Goal: Task Accomplishment & Management: Manage account settings

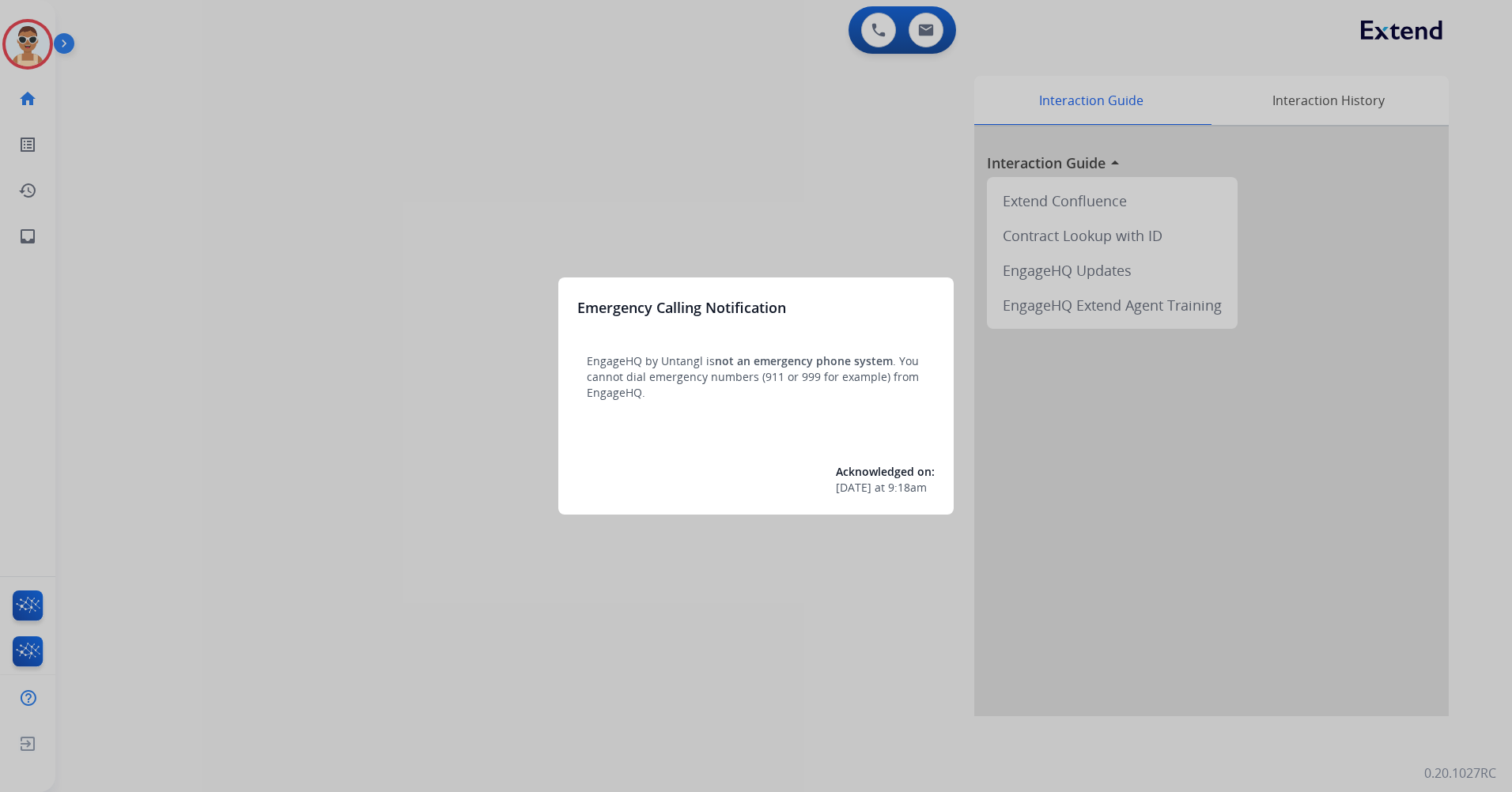
click at [332, 416] on div at bounding box center [756, 396] width 1512 height 792
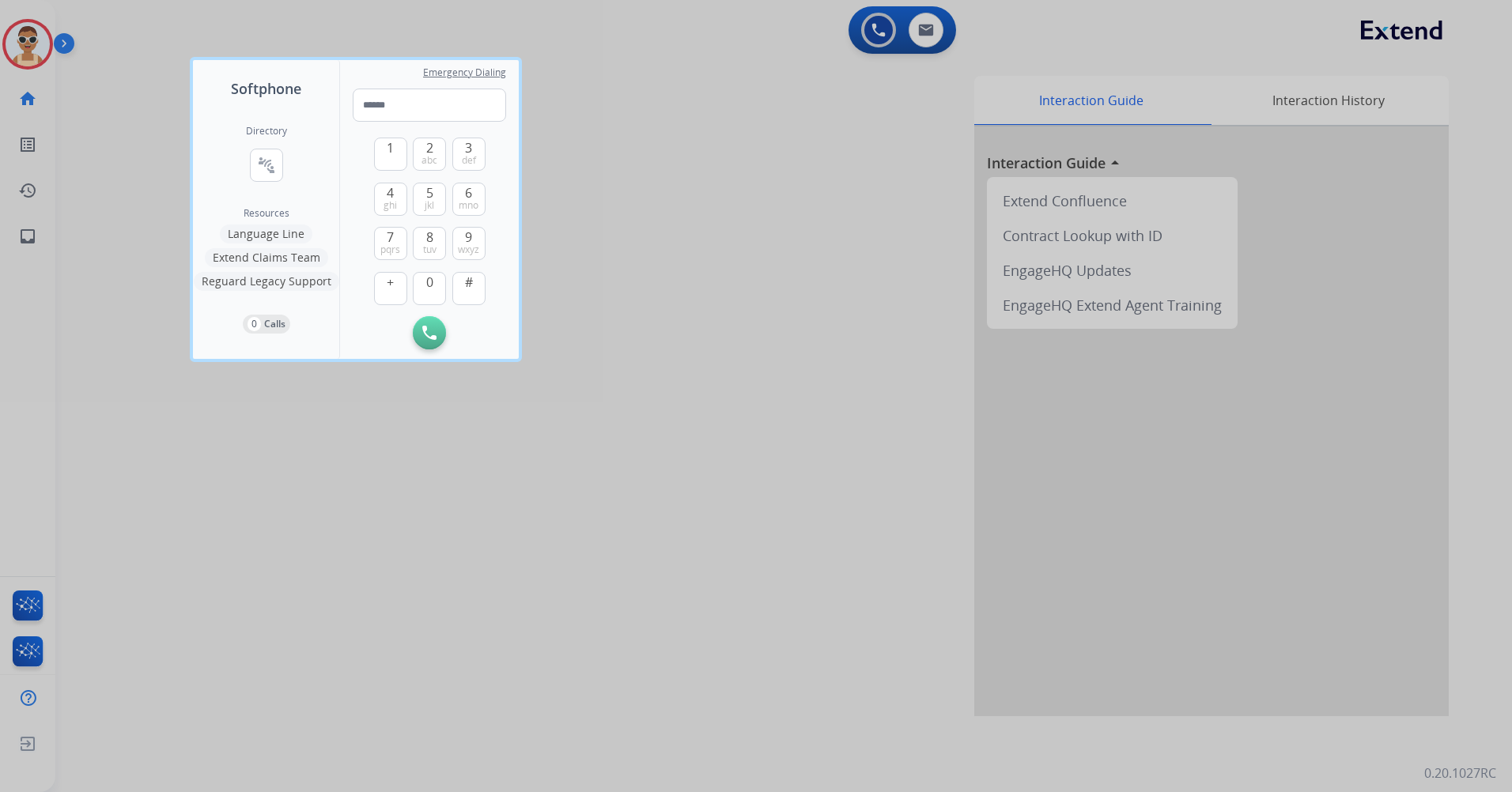
drag, startPoint x: 550, startPoint y: 503, endPoint x: 536, endPoint y: 485, distance: 22.8
click at [546, 500] on div at bounding box center [756, 396] width 1512 height 792
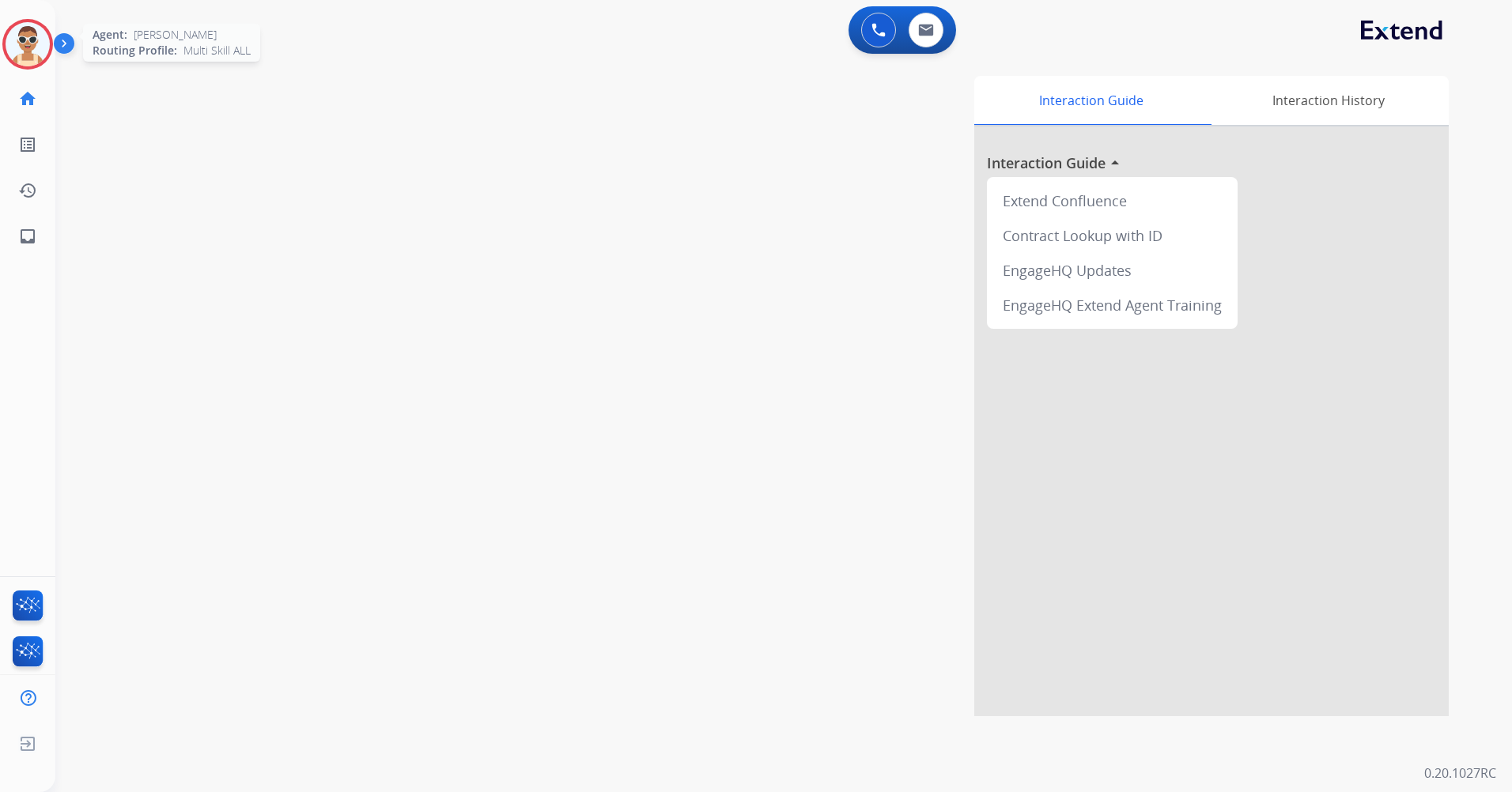
click at [34, 34] on img at bounding box center [27, 44] width 44 height 44
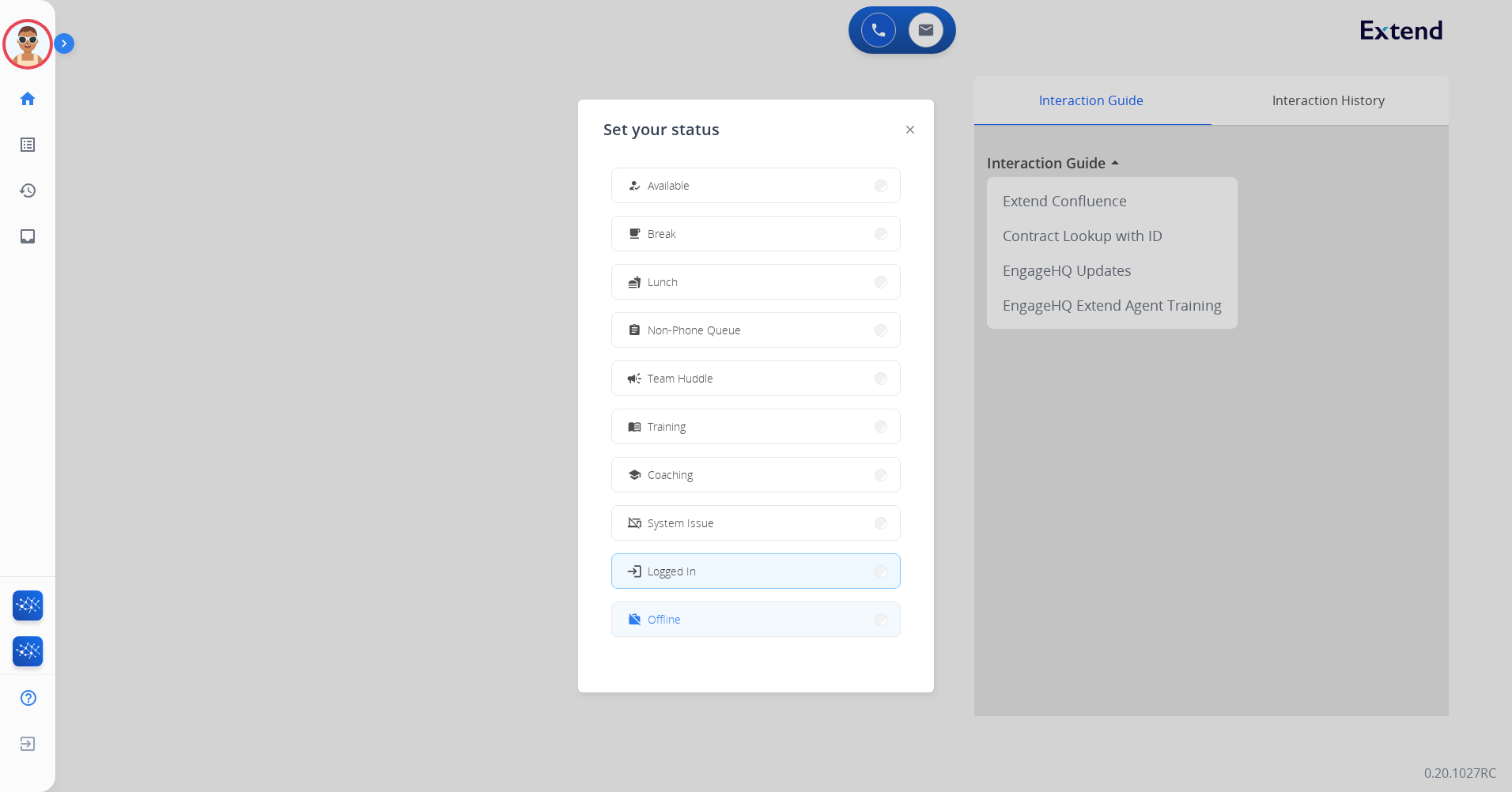
click at [730, 613] on button "work_off Offline" at bounding box center [756, 619] width 288 height 34
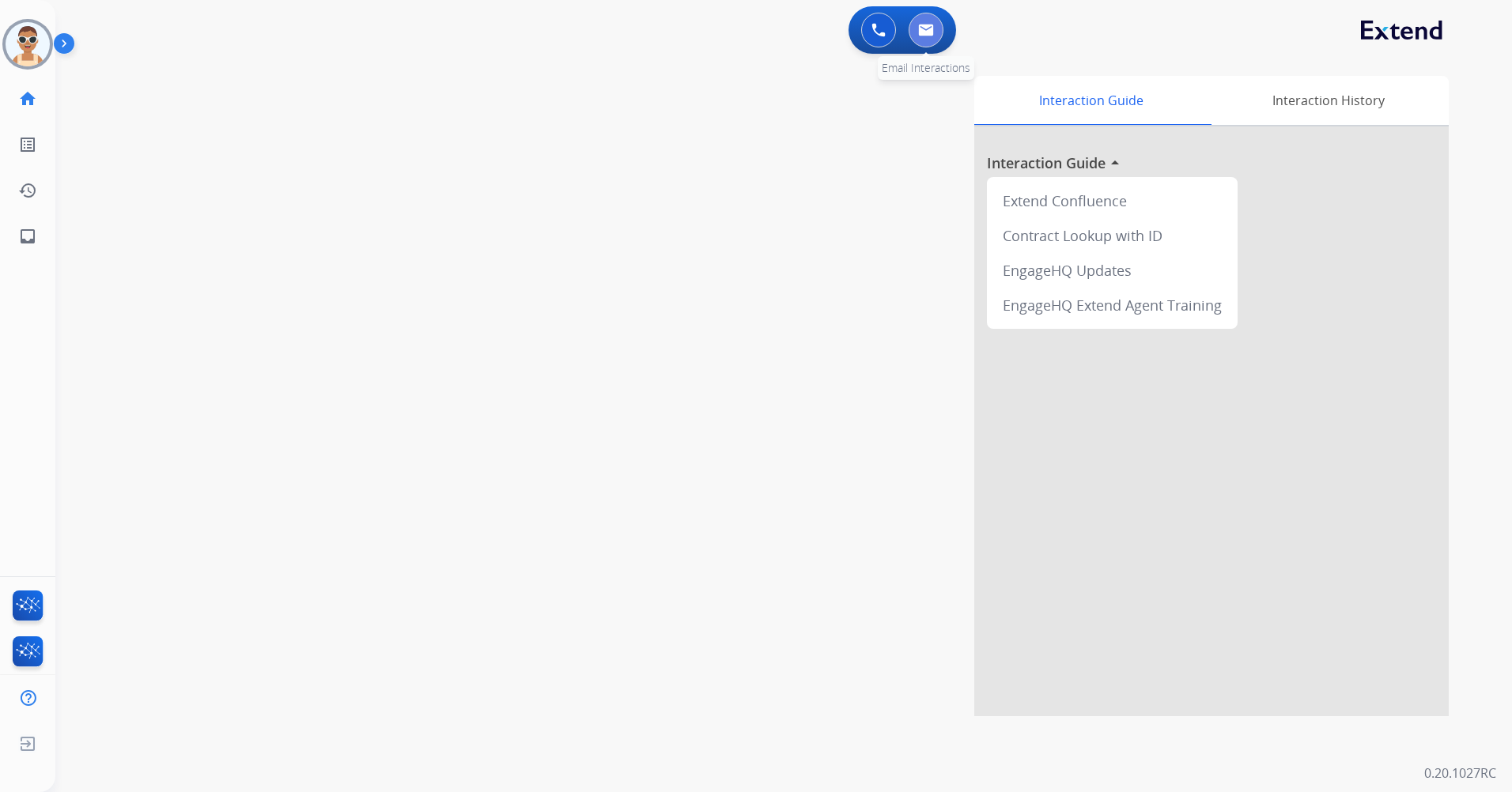
click at [927, 34] on img at bounding box center [926, 30] width 16 height 12
select select "**********"
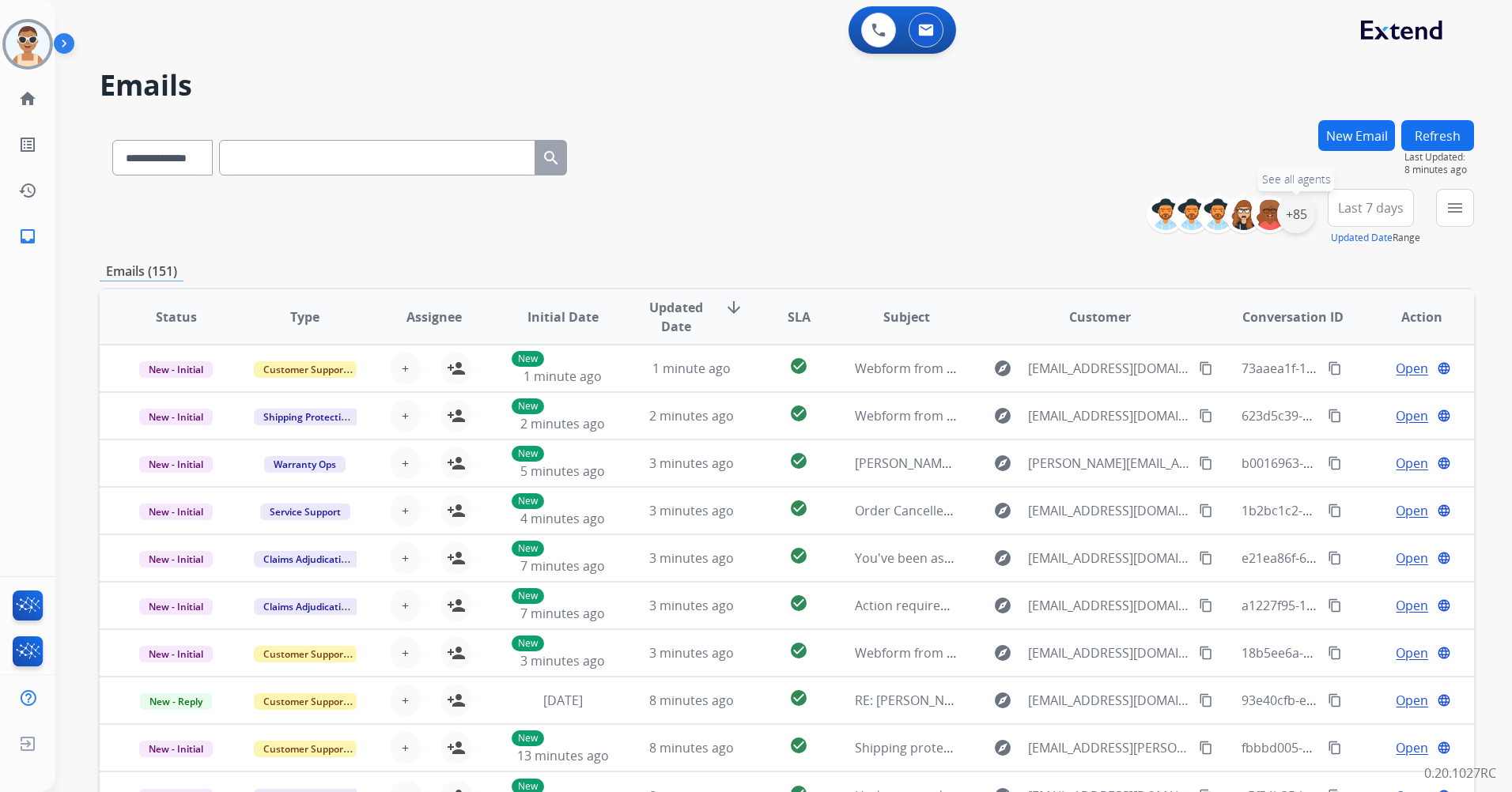
click at [1304, 208] on div "+85" at bounding box center [1295, 214] width 38 height 38
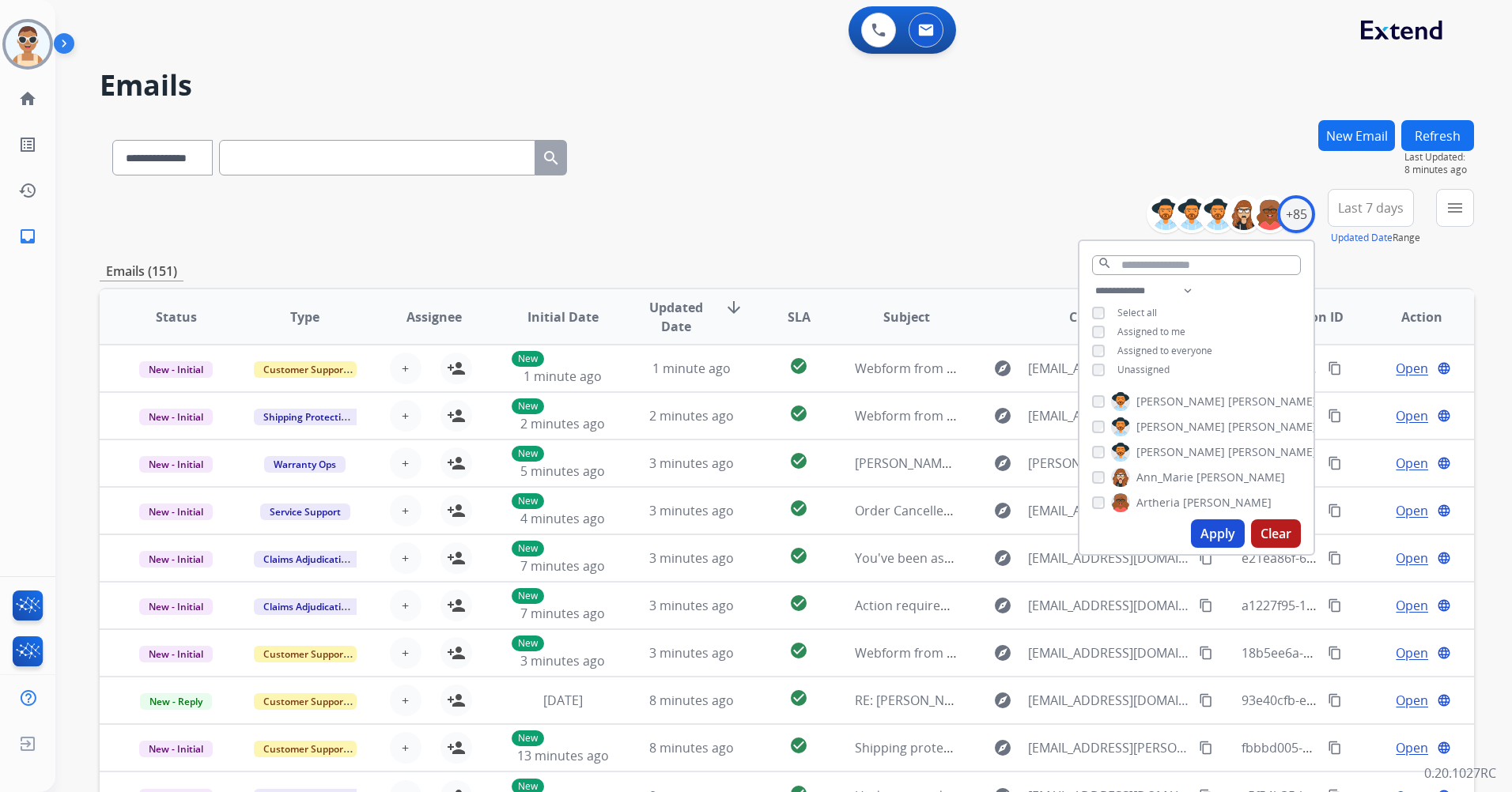
click at [1163, 327] on span "Assigned to me" at bounding box center [1151, 331] width 68 height 13
click at [1219, 526] on button "Apply" at bounding box center [1218, 534] width 54 height 28
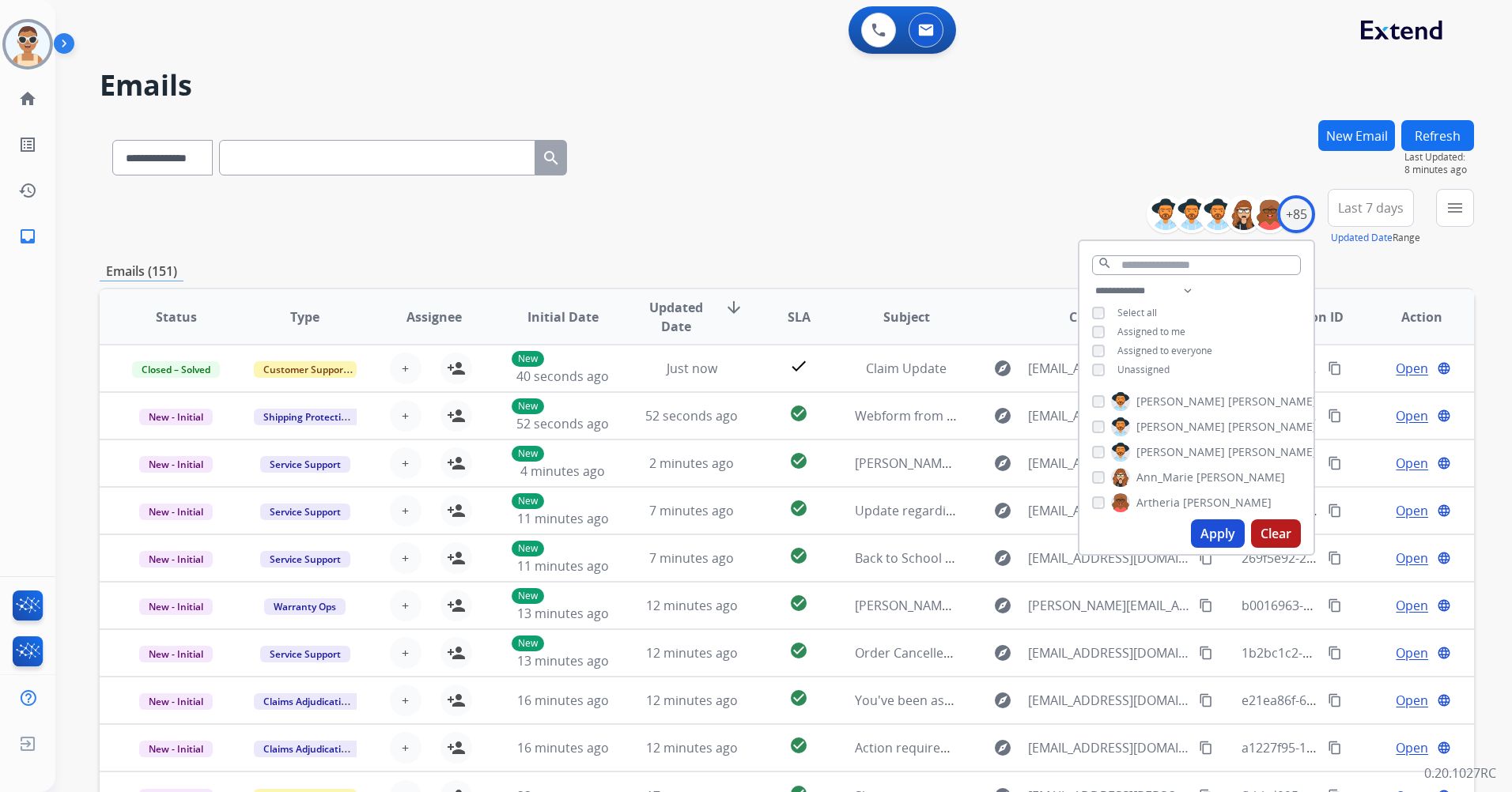
click at [1390, 211] on span "Last 7 days" at bounding box center [1371, 207] width 65 height 6
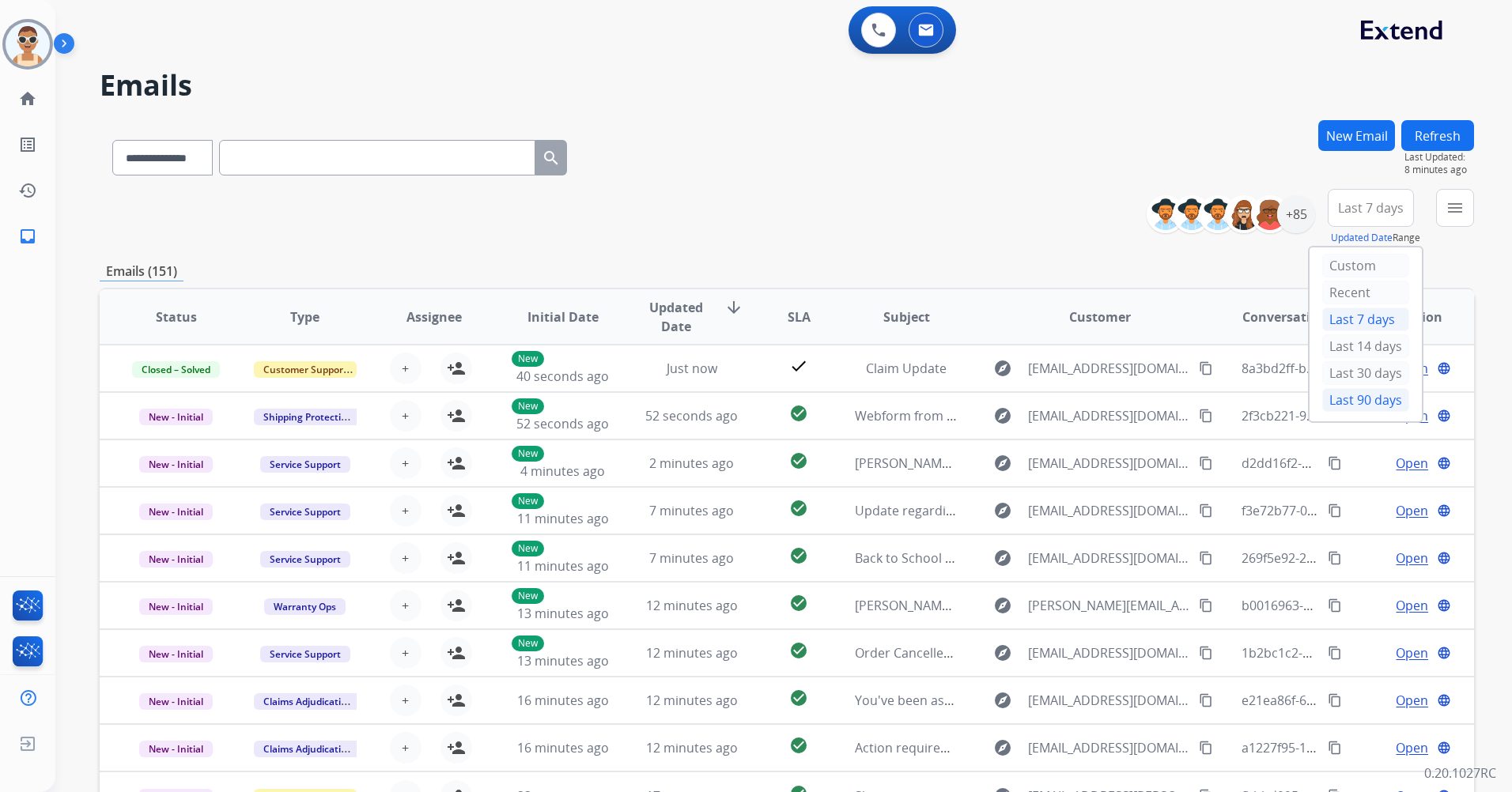
click at [1359, 400] on div "Last 90 days" at bounding box center [1366, 400] width 87 height 24
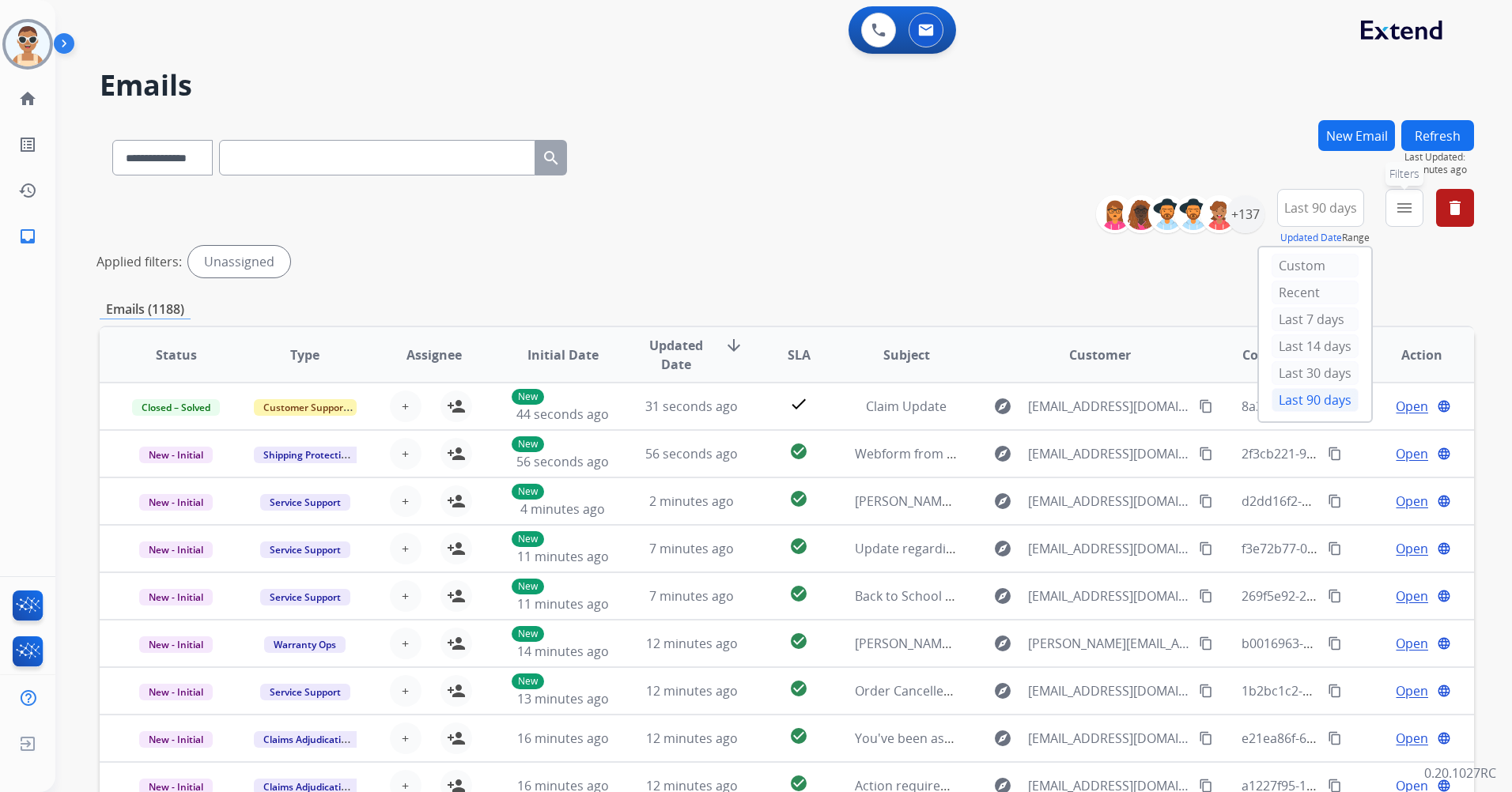
click at [1390, 210] on button "menu Filters" at bounding box center [1404, 207] width 38 height 38
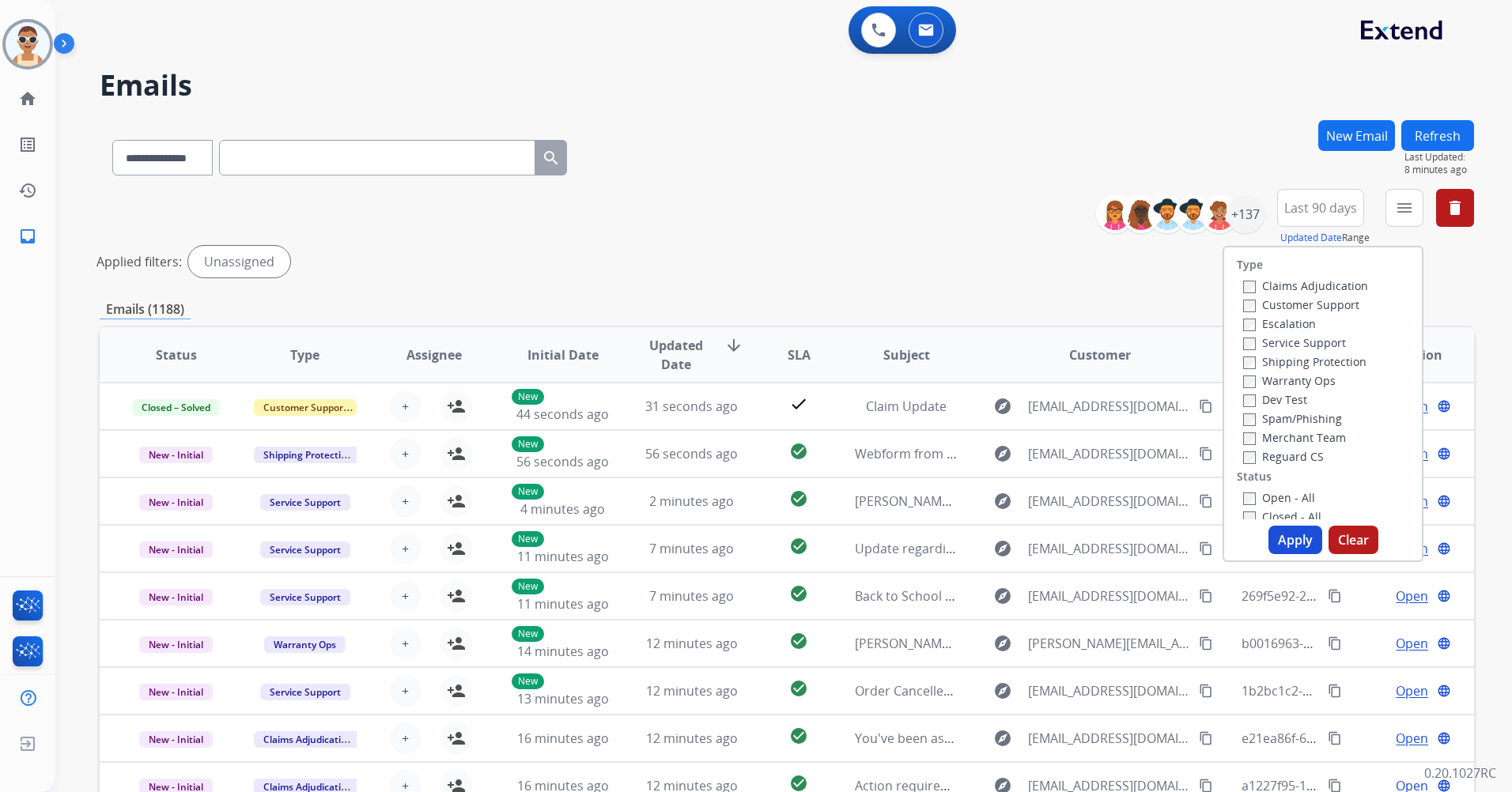
click at [1340, 303] on label "Customer Support" at bounding box center [1301, 304] width 116 height 15
click at [1334, 359] on label "Shipping Protection" at bounding box center [1305, 361] width 123 height 15
click at [1297, 456] on label "Reguard CS" at bounding box center [1284, 456] width 81 height 15
click at [1286, 295] on label "New - Initial" at bounding box center [1285, 298] width 83 height 15
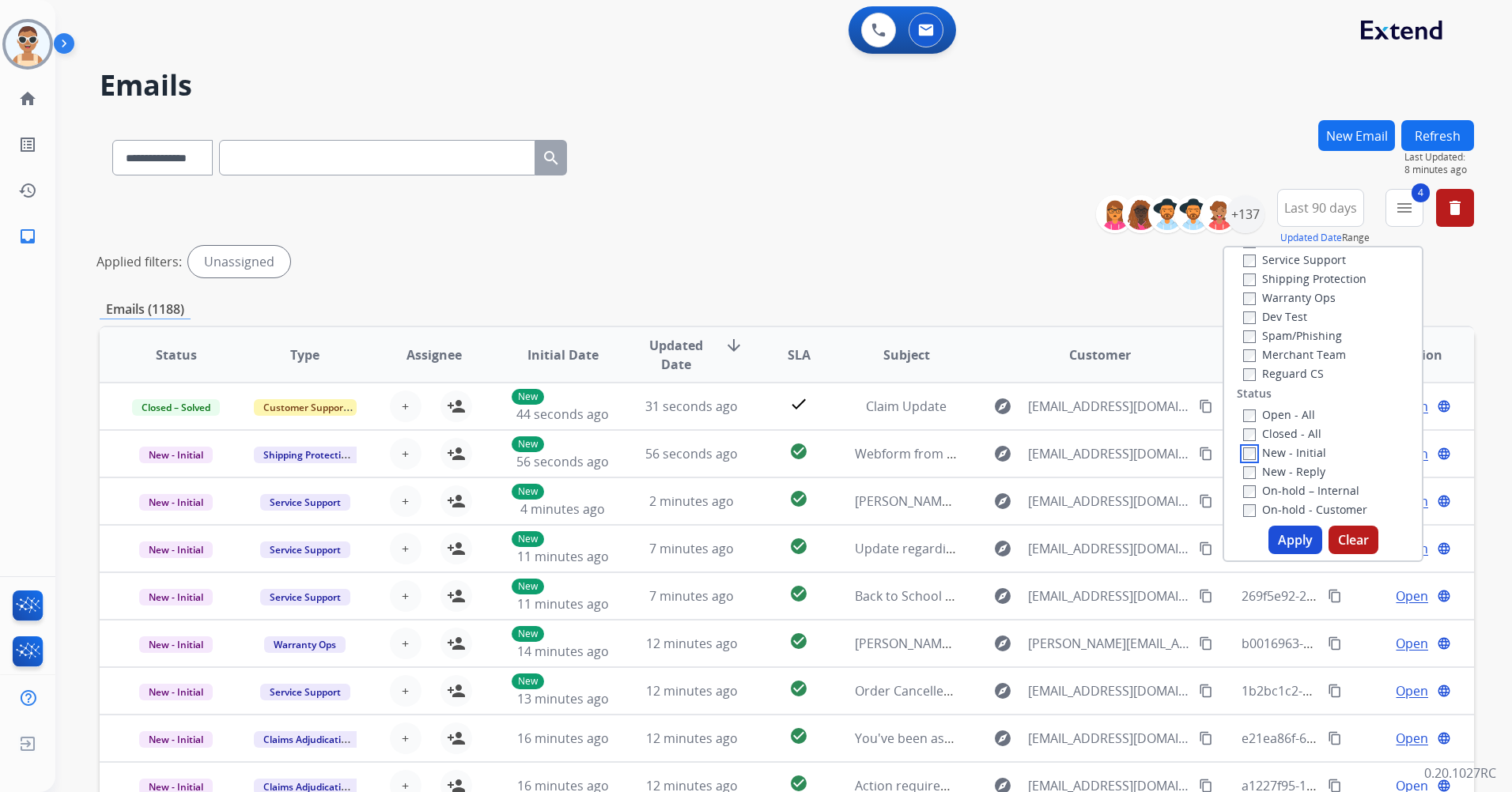
scroll to position [79, 0]
click at [1298, 534] on button "Apply" at bounding box center [1295, 540] width 54 height 28
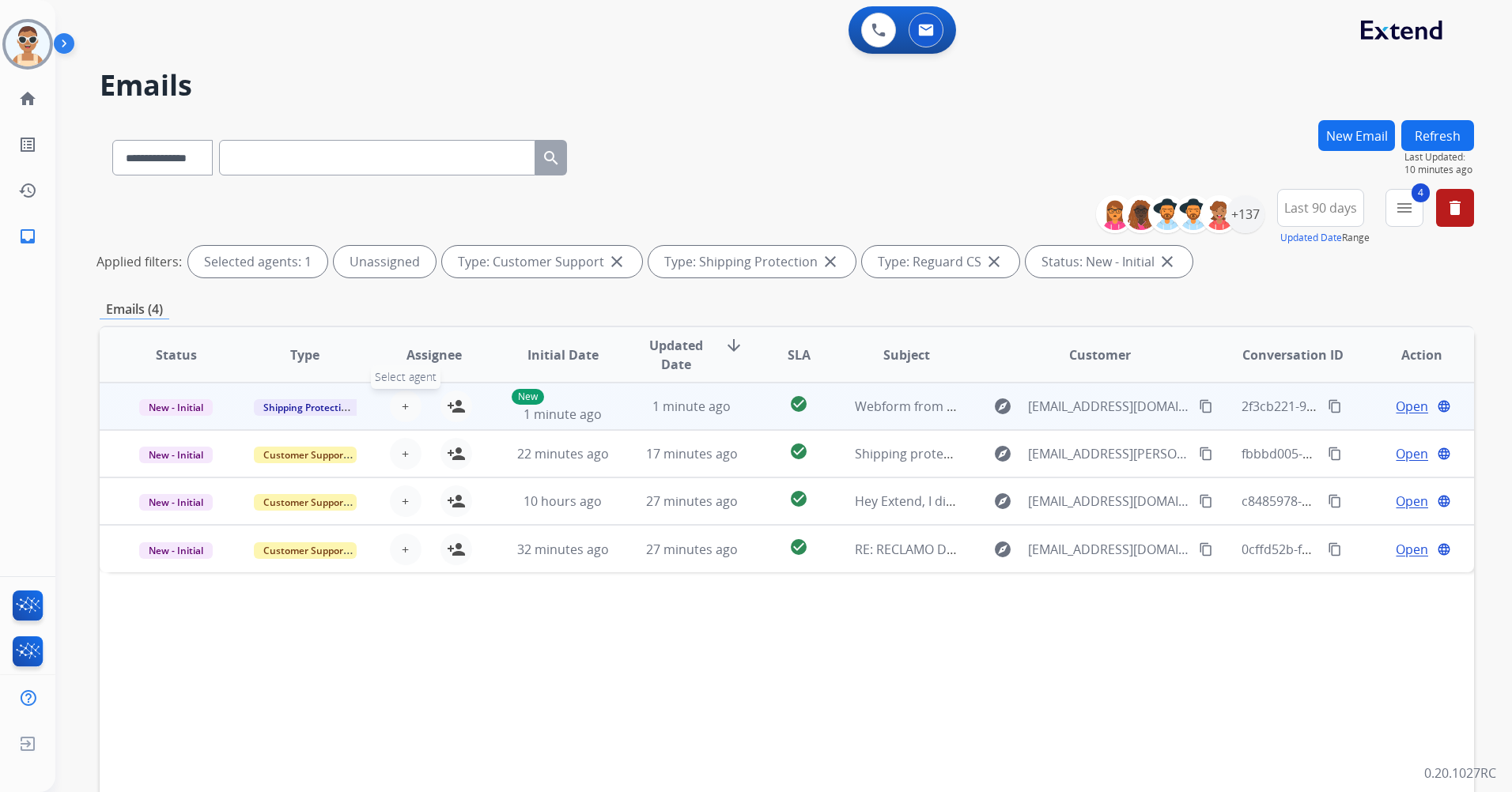
click at [410, 401] on button "+ Select agent" at bounding box center [405, 406] width 32 height 32
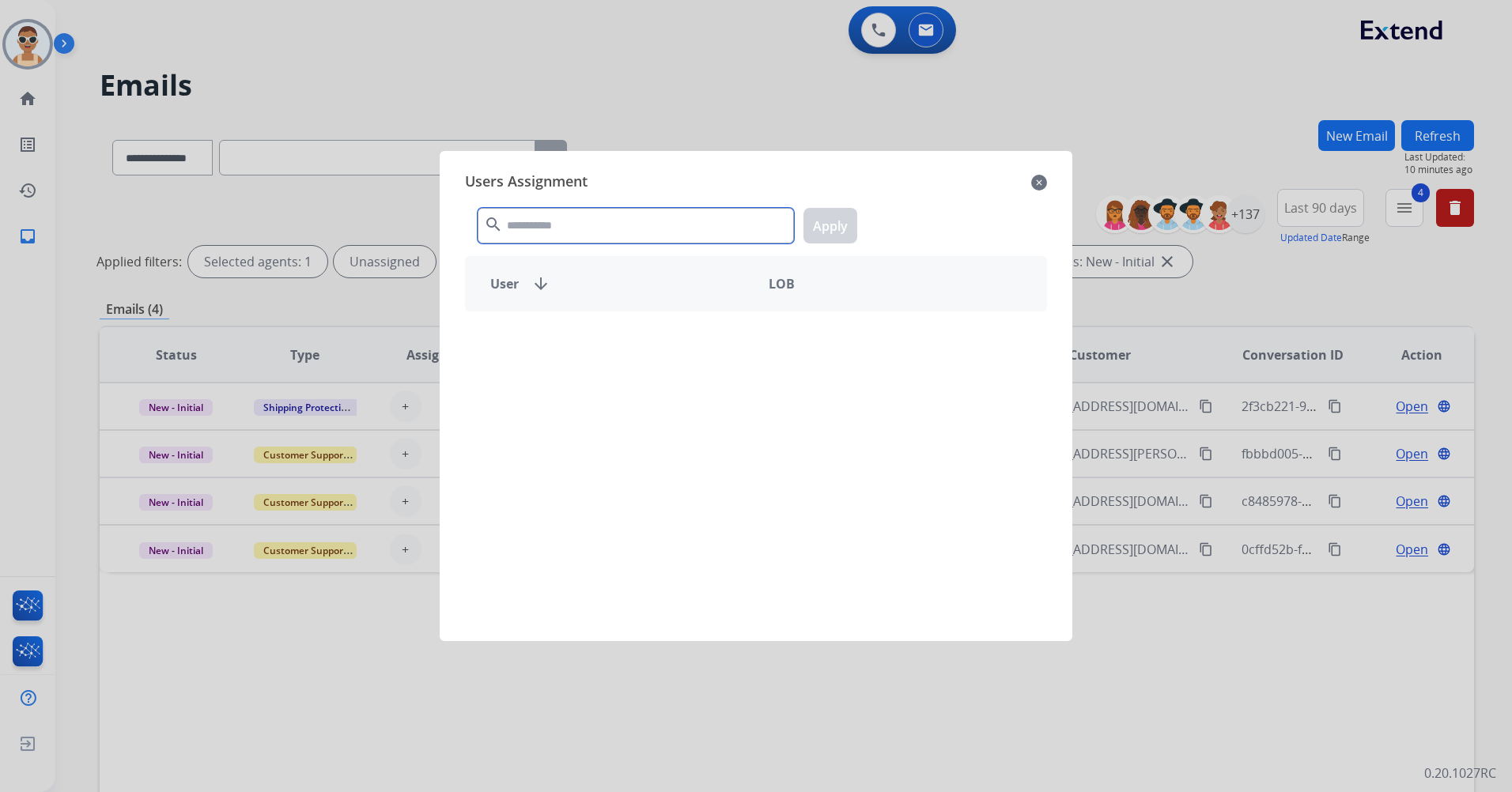
click at [560, 230] on input "text" at bounding box center [635, 226] width 316 height 35
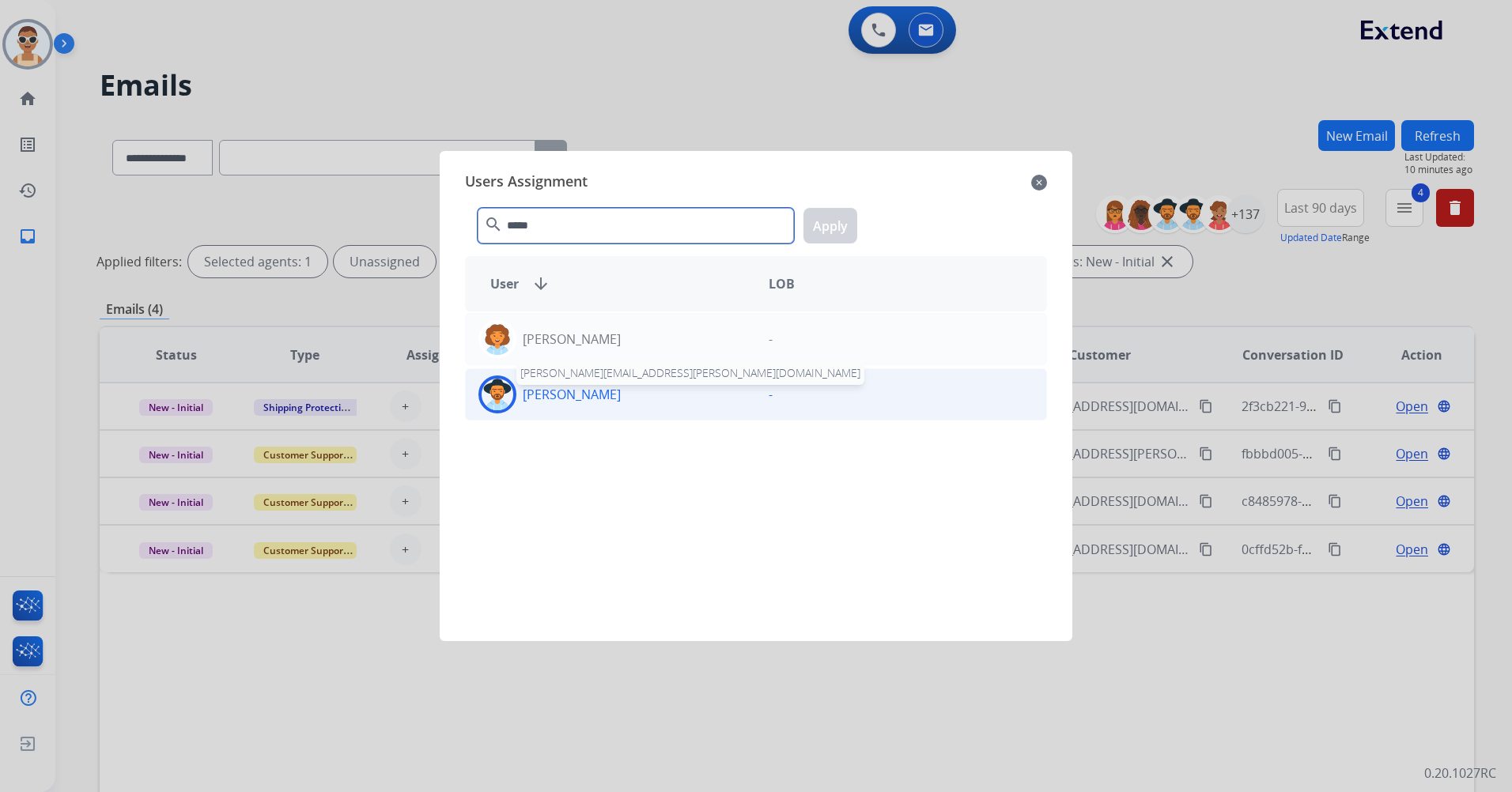
type input "*****"
drag, startPoint x: 598, startPoint y: 400, endPoint x: 693, endPoint y: 368, distance: 100.2
click at [598, 401] on p "[PERSON_NAME]" at bounding box center [571, 395] width 98 height 19
click at [825, 224] on button "Apply" at bounding box center [830, 226] width 54 height 35
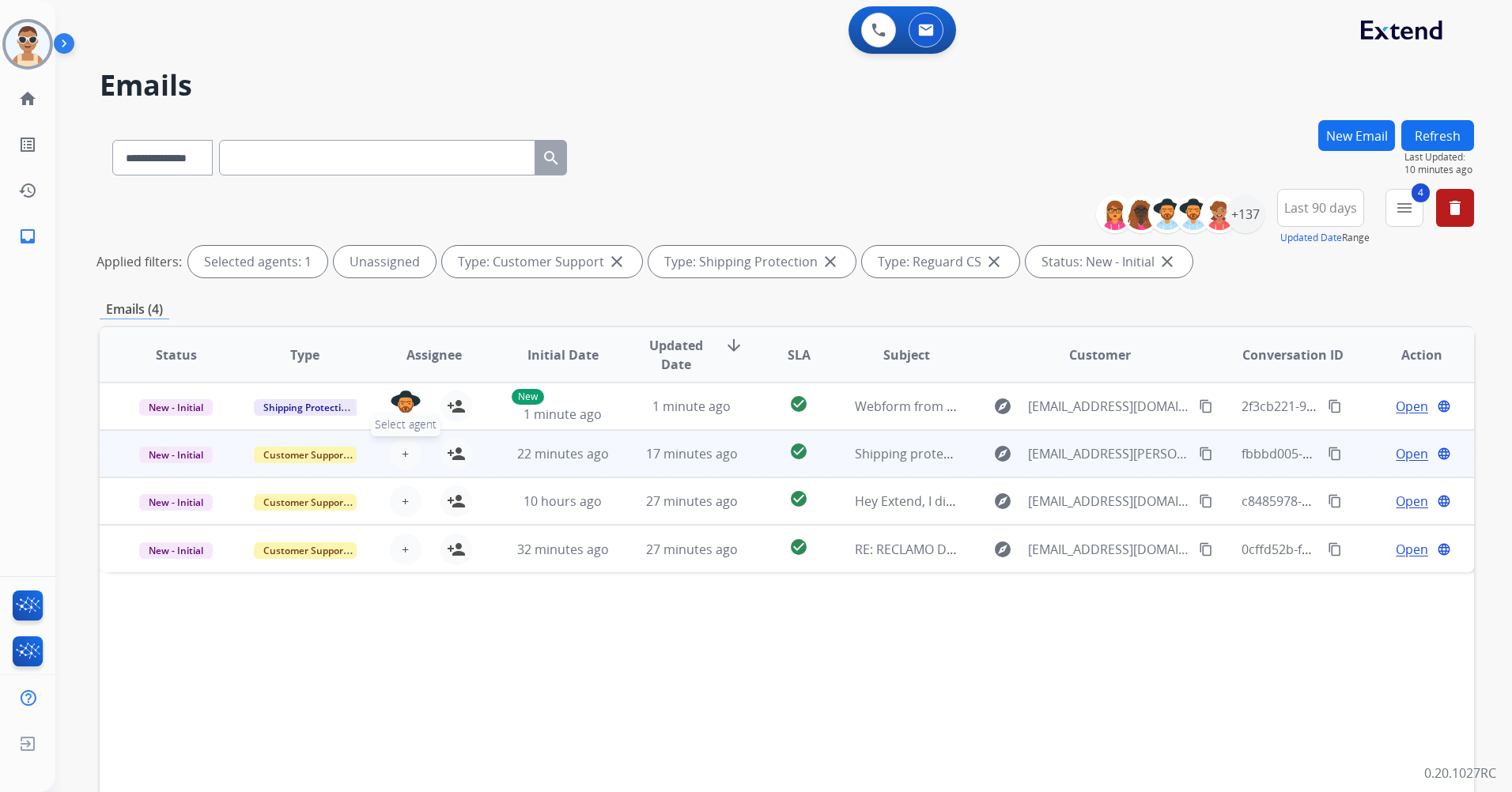
click at [404, 448] on span "+" at bounding box center [405, 454] width 7 height 19
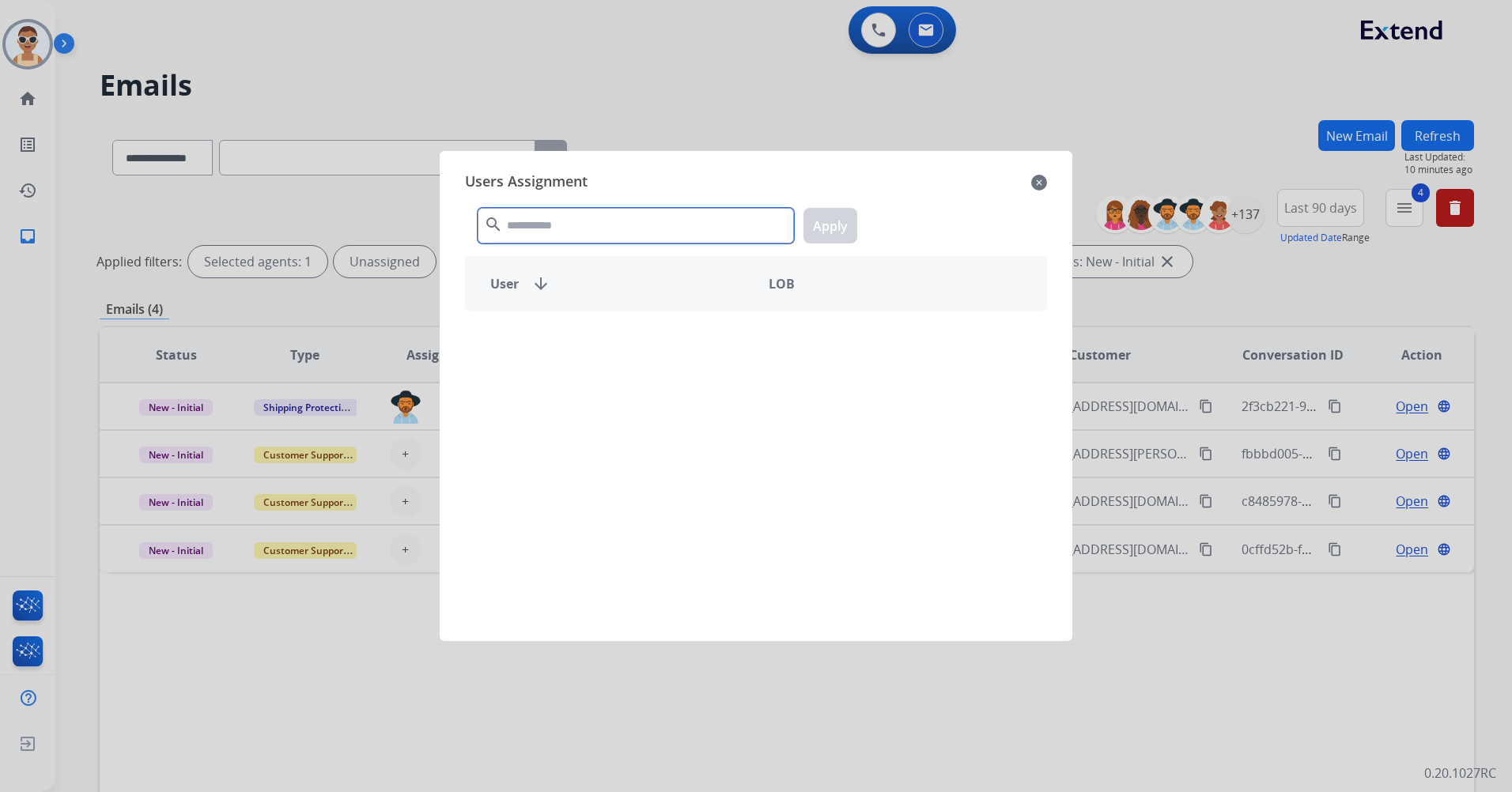
click at [544, 226] on input "text" at bounding box center [635, 226] width 316 height 35
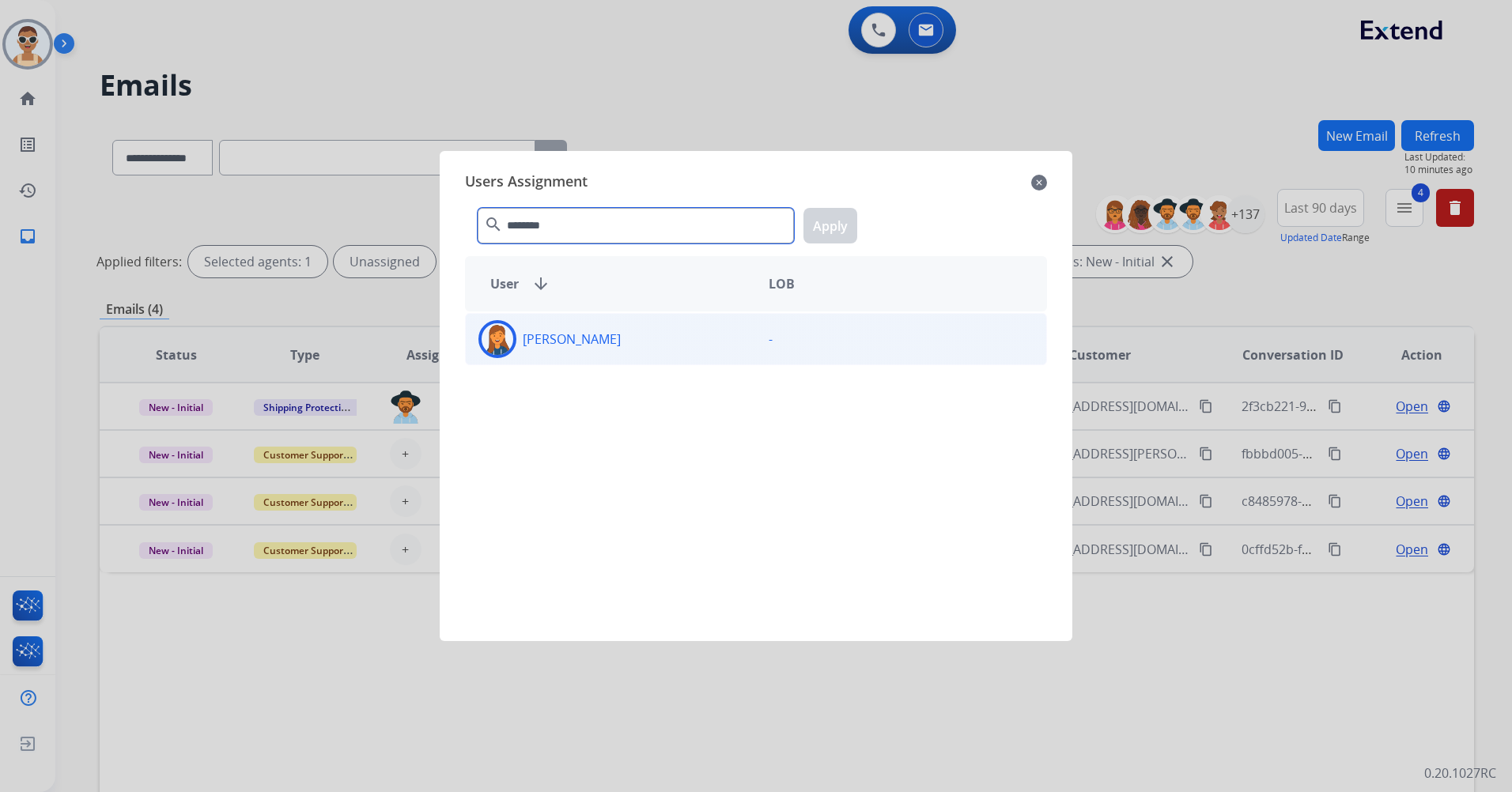
type input "********"
click at [672, 341] on div "[PERSON_NAME]" at bounding box center [611, 338] width 290 height 38
click at [829, 234] on button "Apply" at bounding box center [830, 226] width 54 height 35
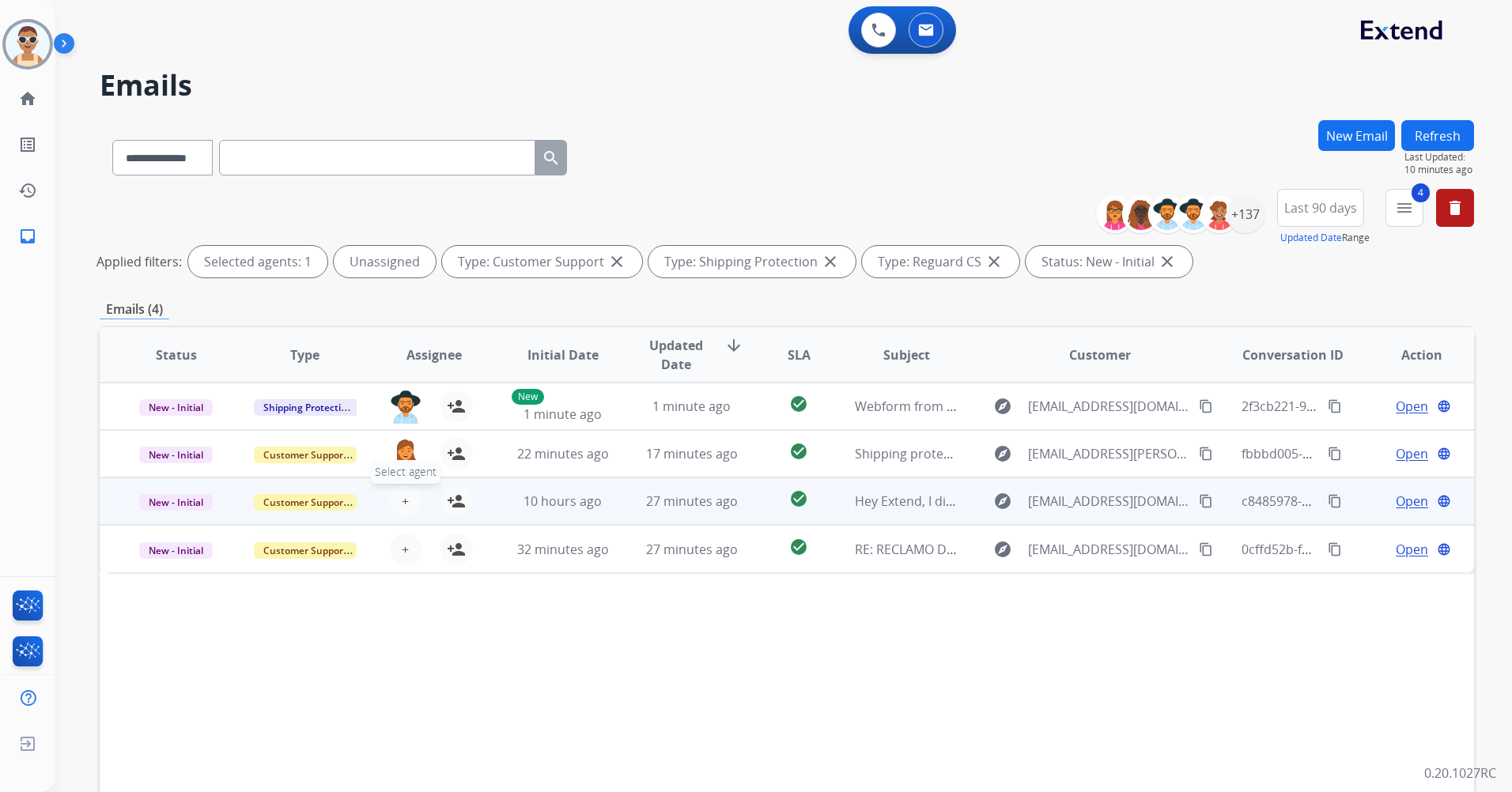
click at [405, 501] on span "+" at bounding box center [405, 501] width 7 height 19
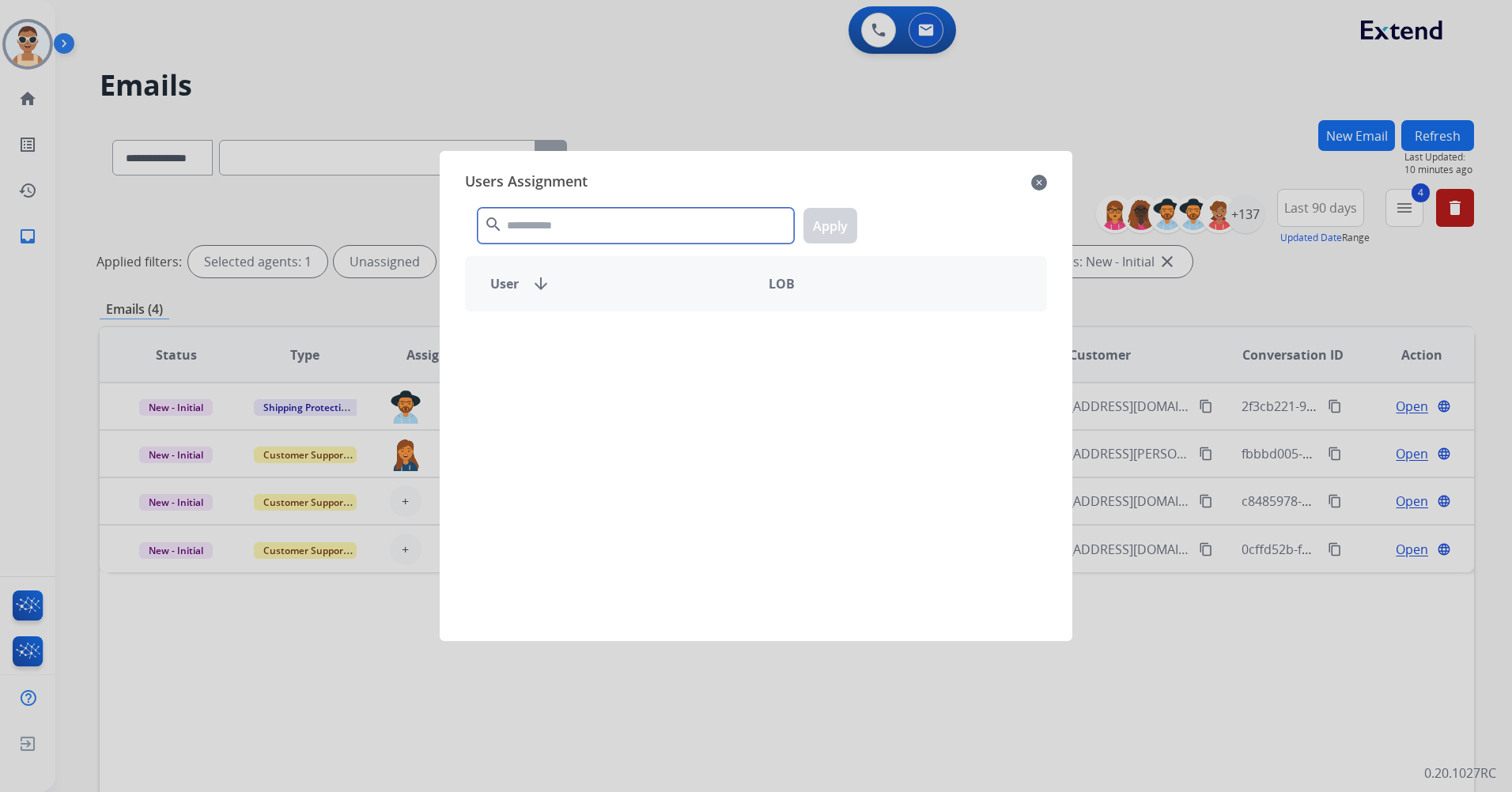
click at [583, 234] on input "text" at bounding box center [635, 226] width 316 height 35
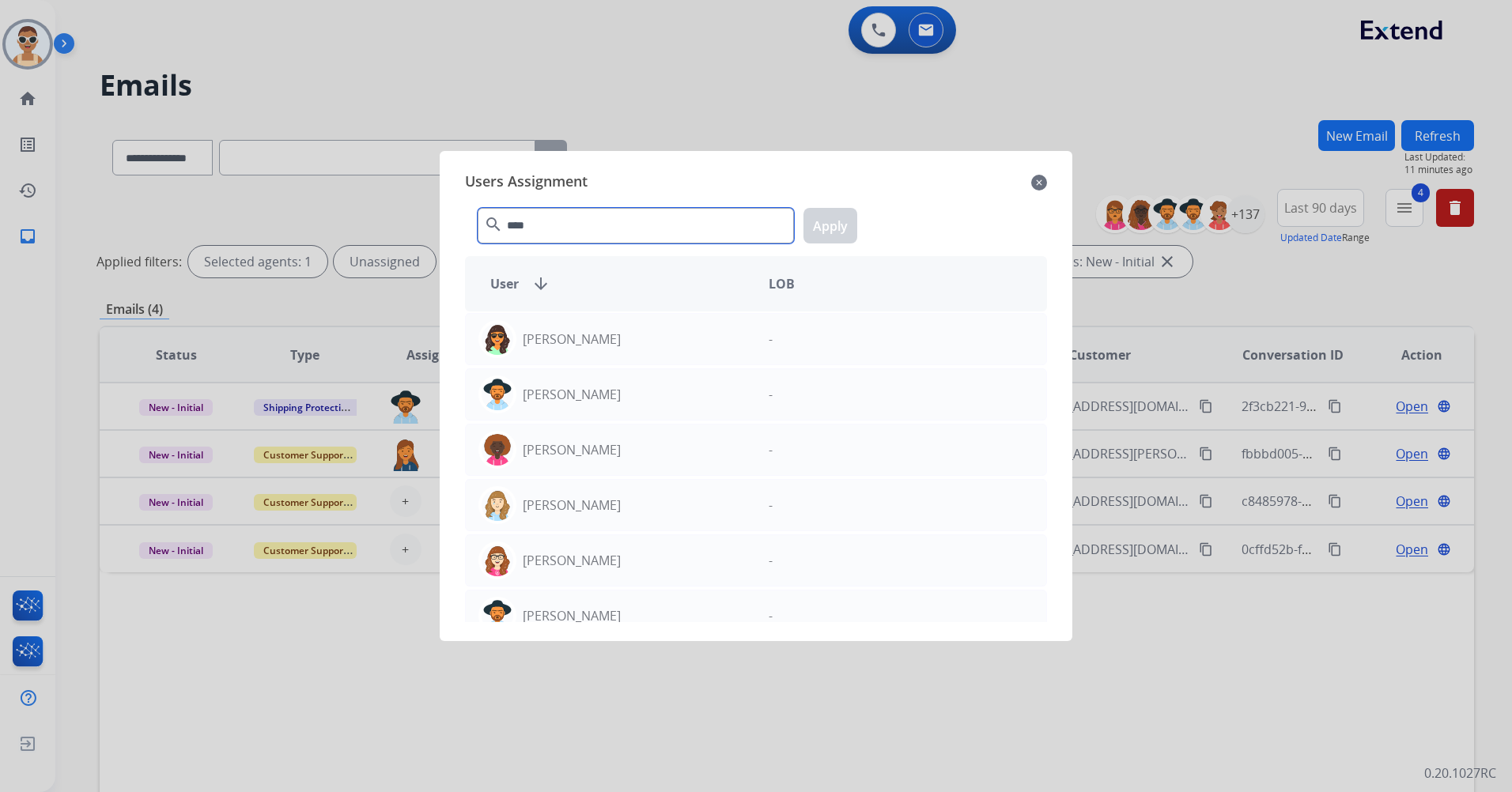
type input "****"
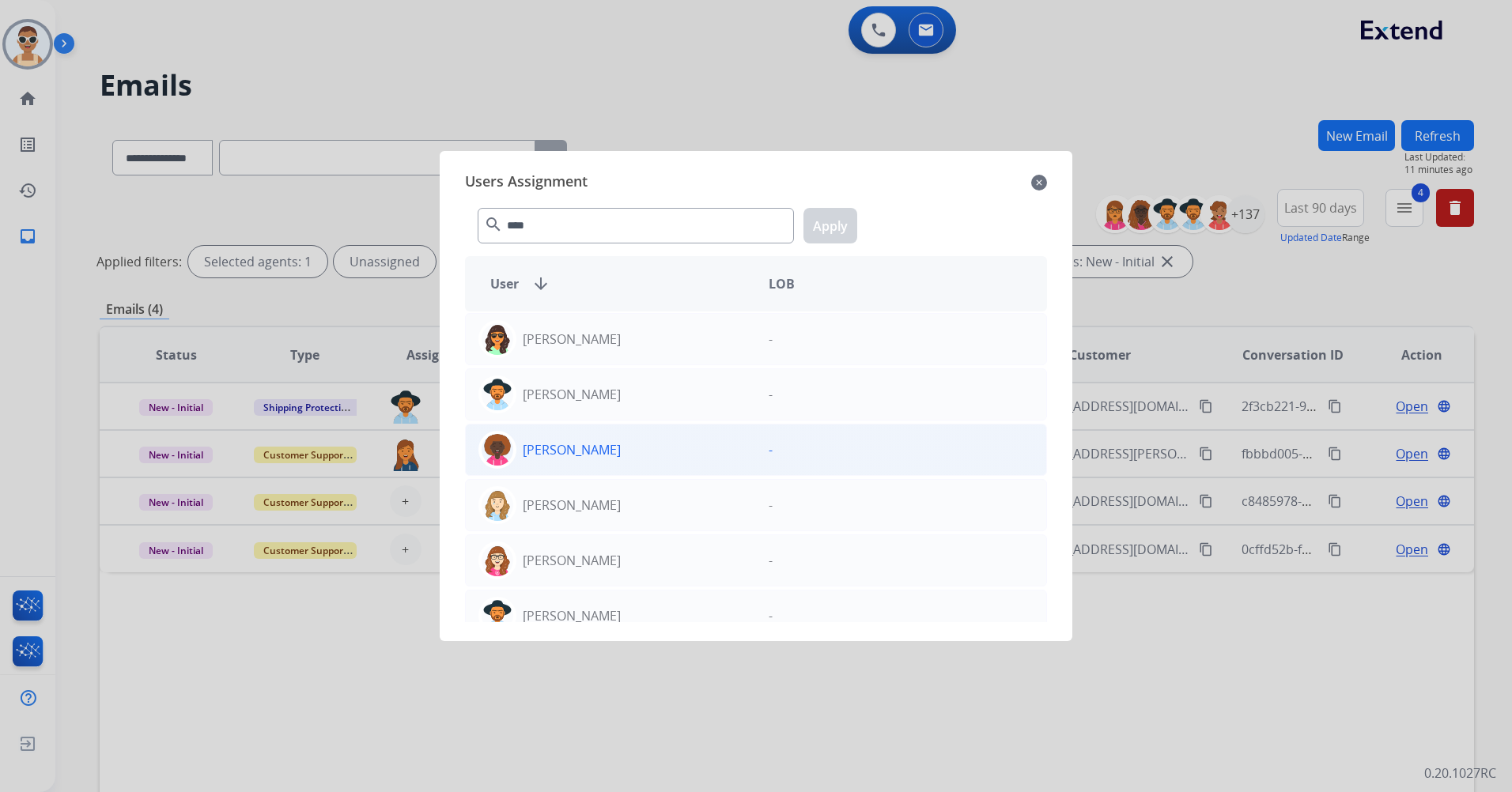
drag, startPoint x: 614, startPoint y: 477, endPoint x: 619, endPoint y: 463, distance: 14.9
click at [614, 476] on div "[PERSON_NAME] - [PERSON_NAME] - [PERSON_NAME] - [PERSON_NAME] - [PERSON_NAME] -…" at bounding box center [756, 467] width 582 height 311
click at [663, 450] on div "[PERSON_NAME]" at bounding box center [611, 449] width 290 height 38
click at [823, 248] on div "**** search Apply" at bounding box center [756, 223] width 582 height 55
click at [820, 232] on button "Apply" at bounding box center [830, 226] width 54 height 35
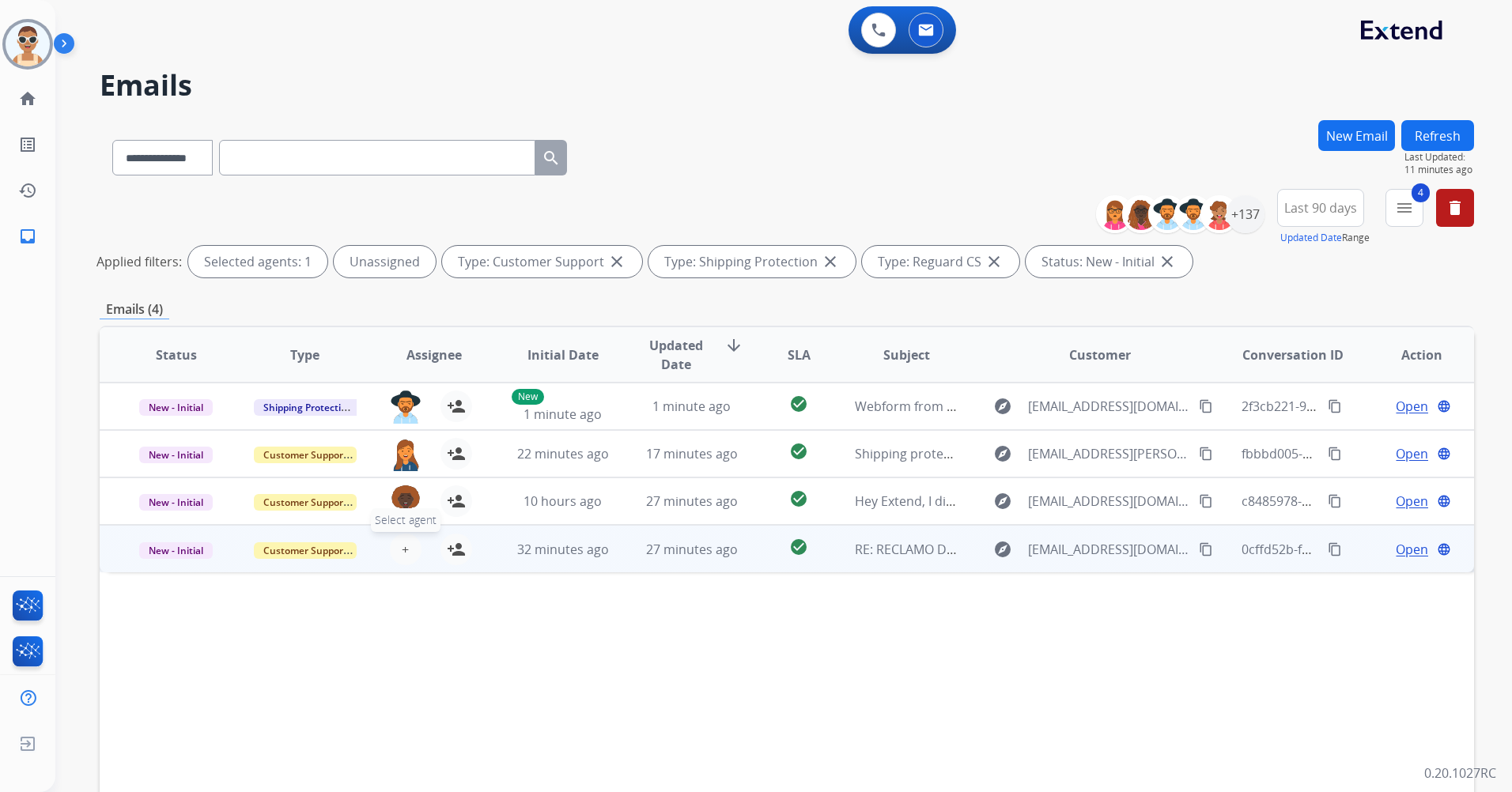
click at [402, 551] on span "+" at bounding box center [405, 550] width 7 height 19
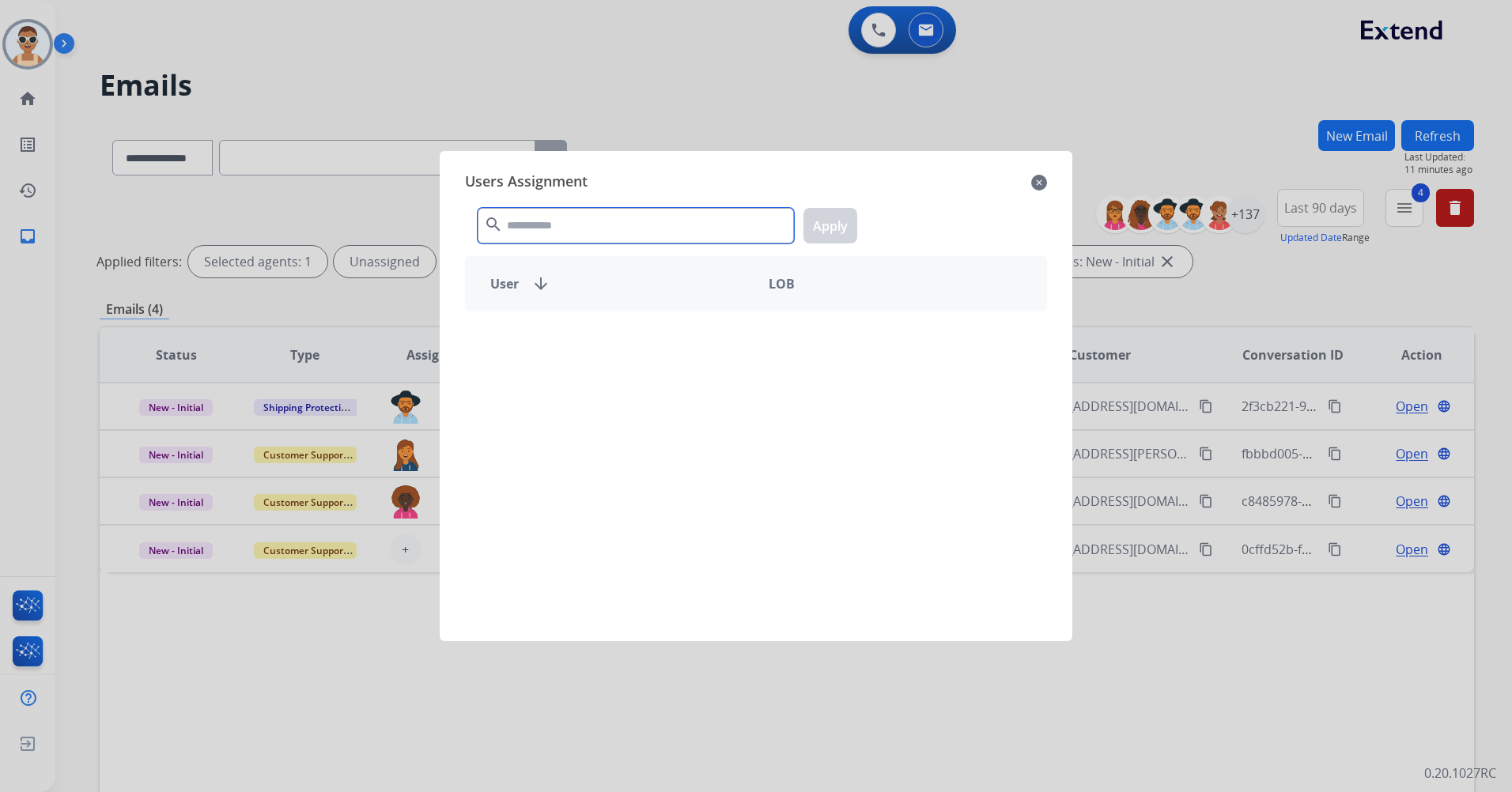
click at [592, 227] on input "text" at bounding box center [635, 226] width 316 height 35
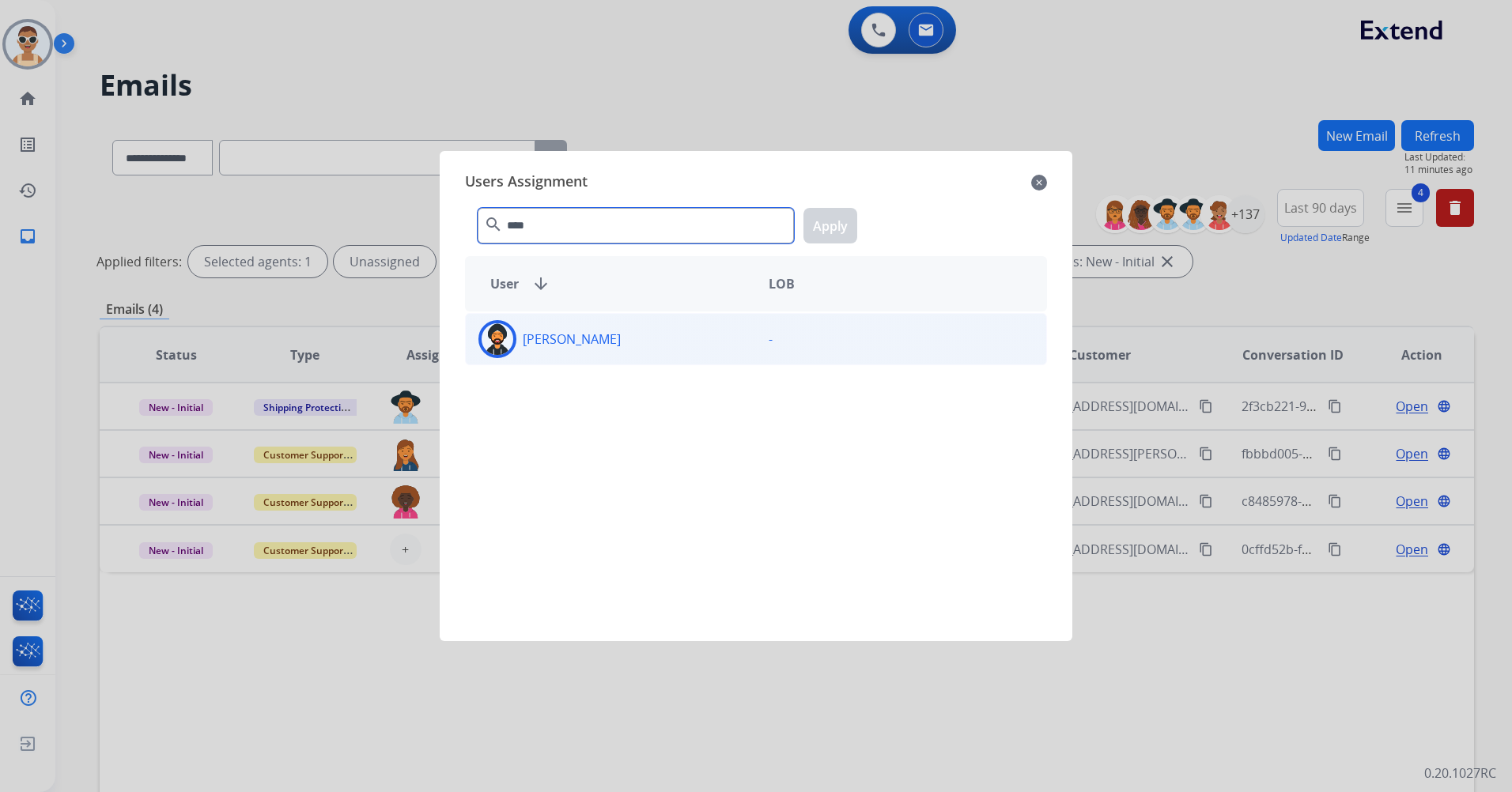
type input "****"
click at [694, 342] on div "[PERSON_NAME]" at bounding box center [611, 338] width 290 height 38
click at [838, 241] on button "Apply" at bounding box center [830, 226] width 54 height 35
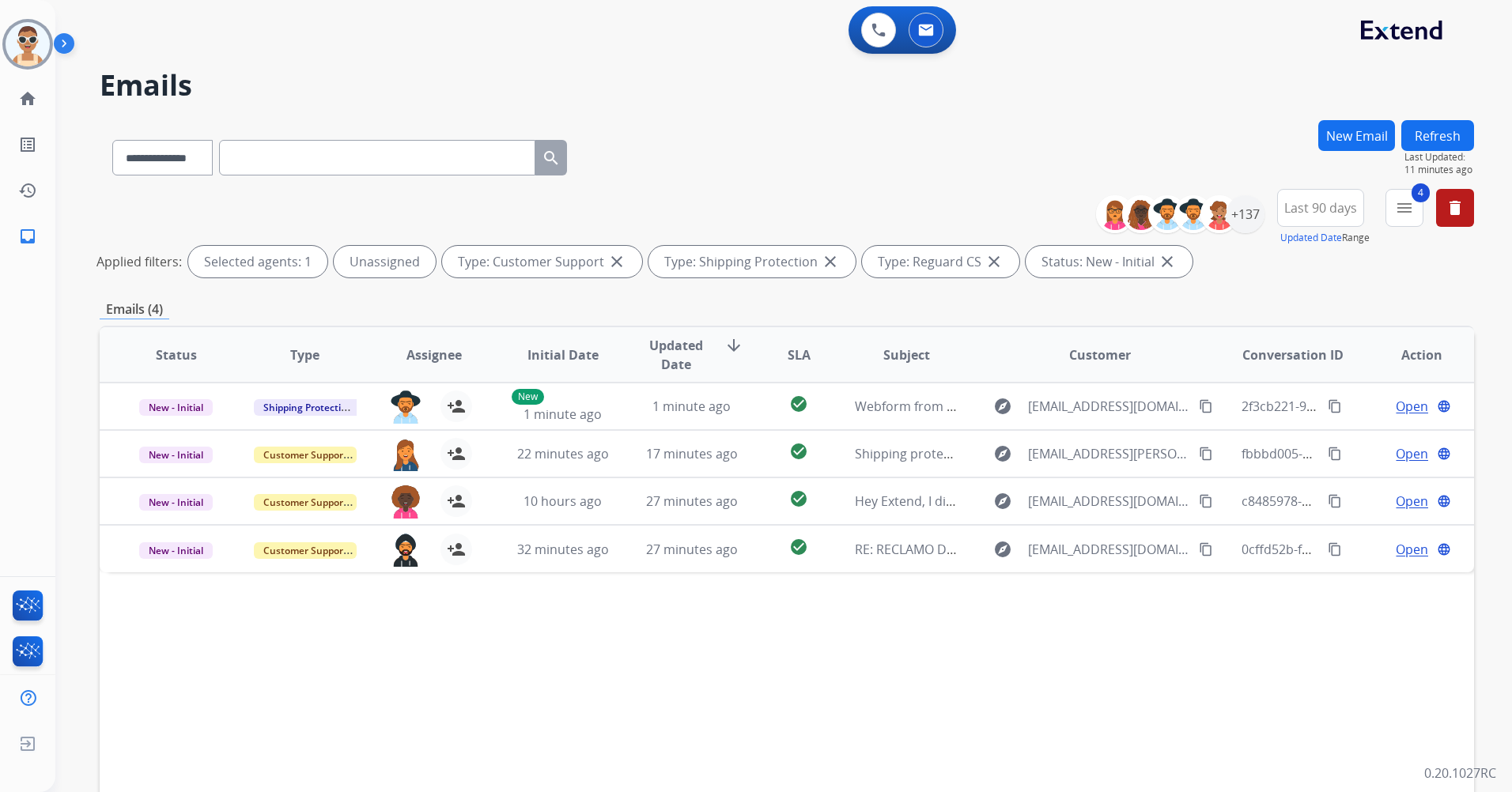
click at [1438, 129] on button "Refresh" at bounding box center [1437, 135] width 73 height 31
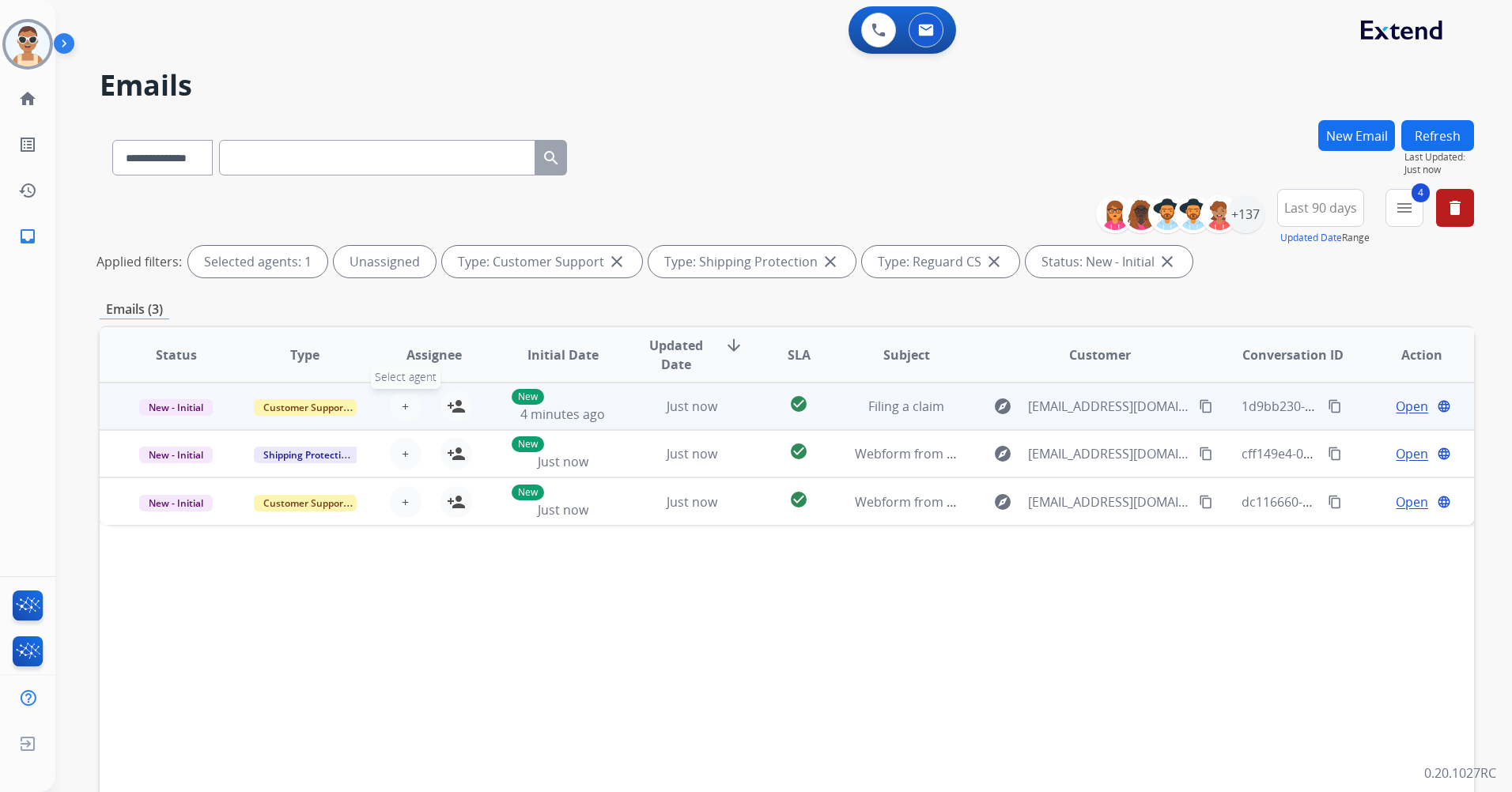
click at [402, 400] on span "+" at bounding box center [405, 407] width 7 height 19
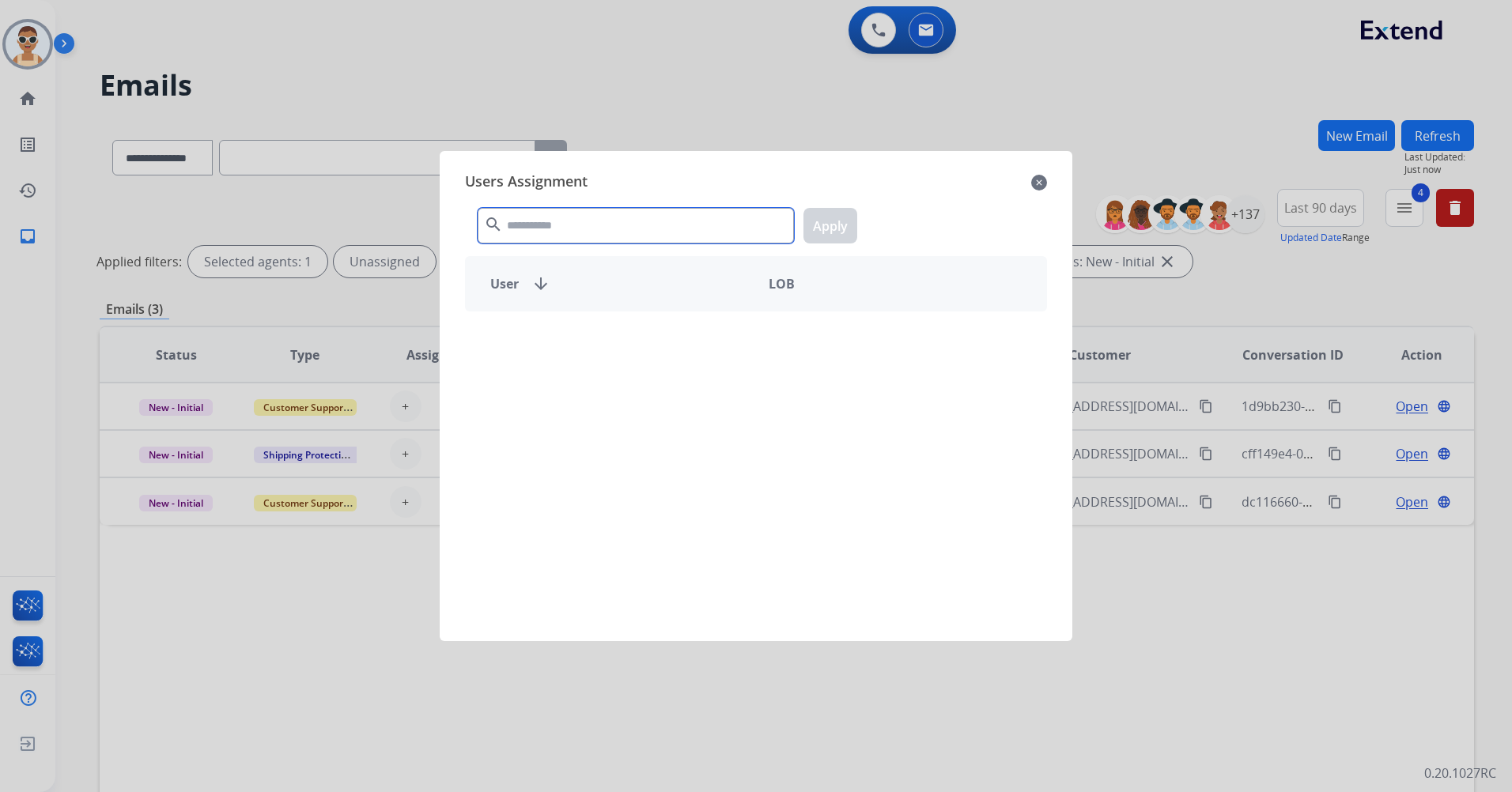
click at [630, 218] on input "text" at bounding box center [635, 226] width 316 height 35
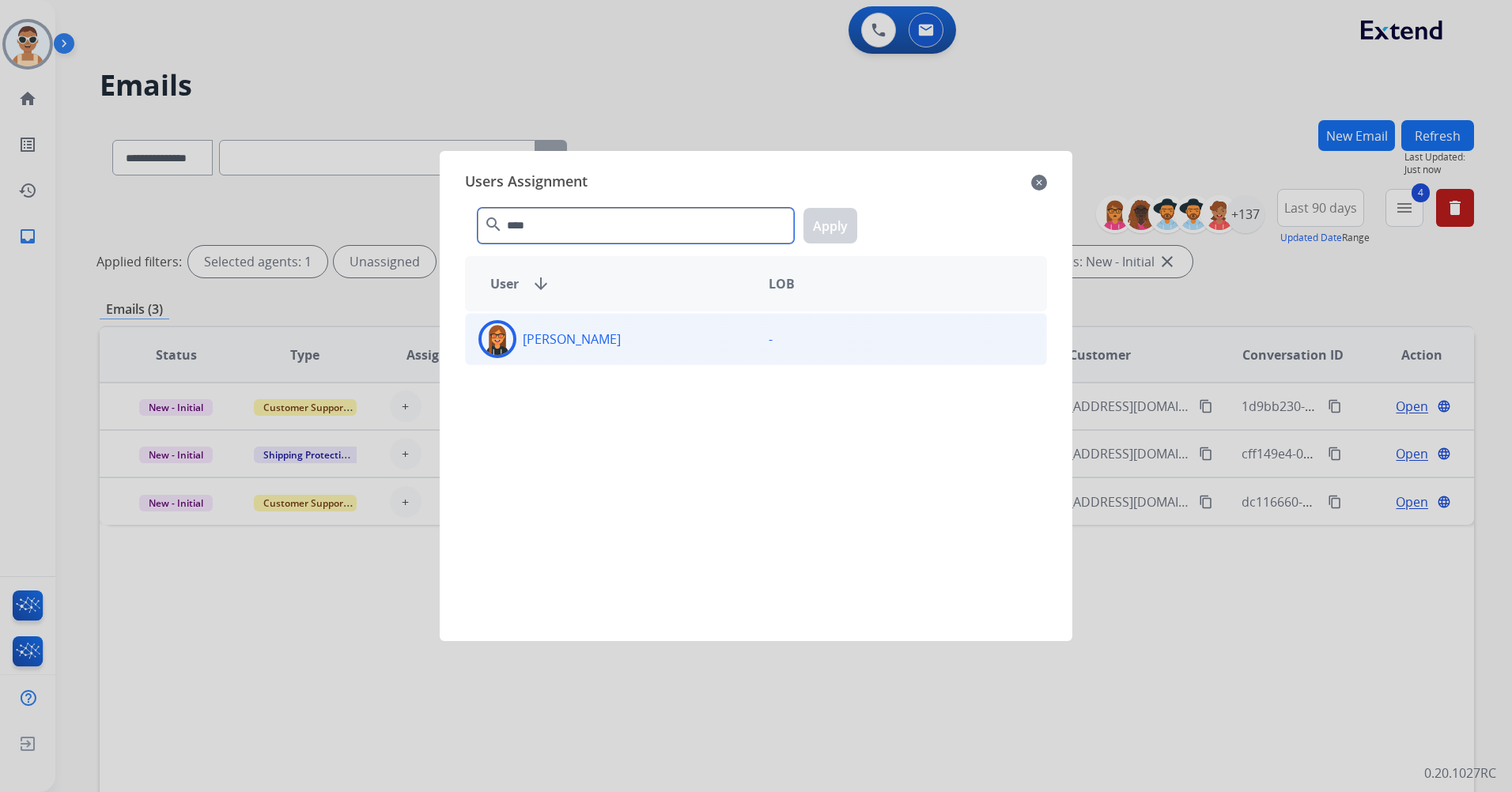
type input "****"
drag, startPoint x: 611, startPoint y: 335, endPoint x: 618, endPoint y: 330, distance: 8.6
click at [611, 335] on div "[PERSON_NAME]" at bounding box center [611, 338] width 290 height 38
click at [838, 218] on button "Apply" at bounding box center [830, 226] width 54 height 35
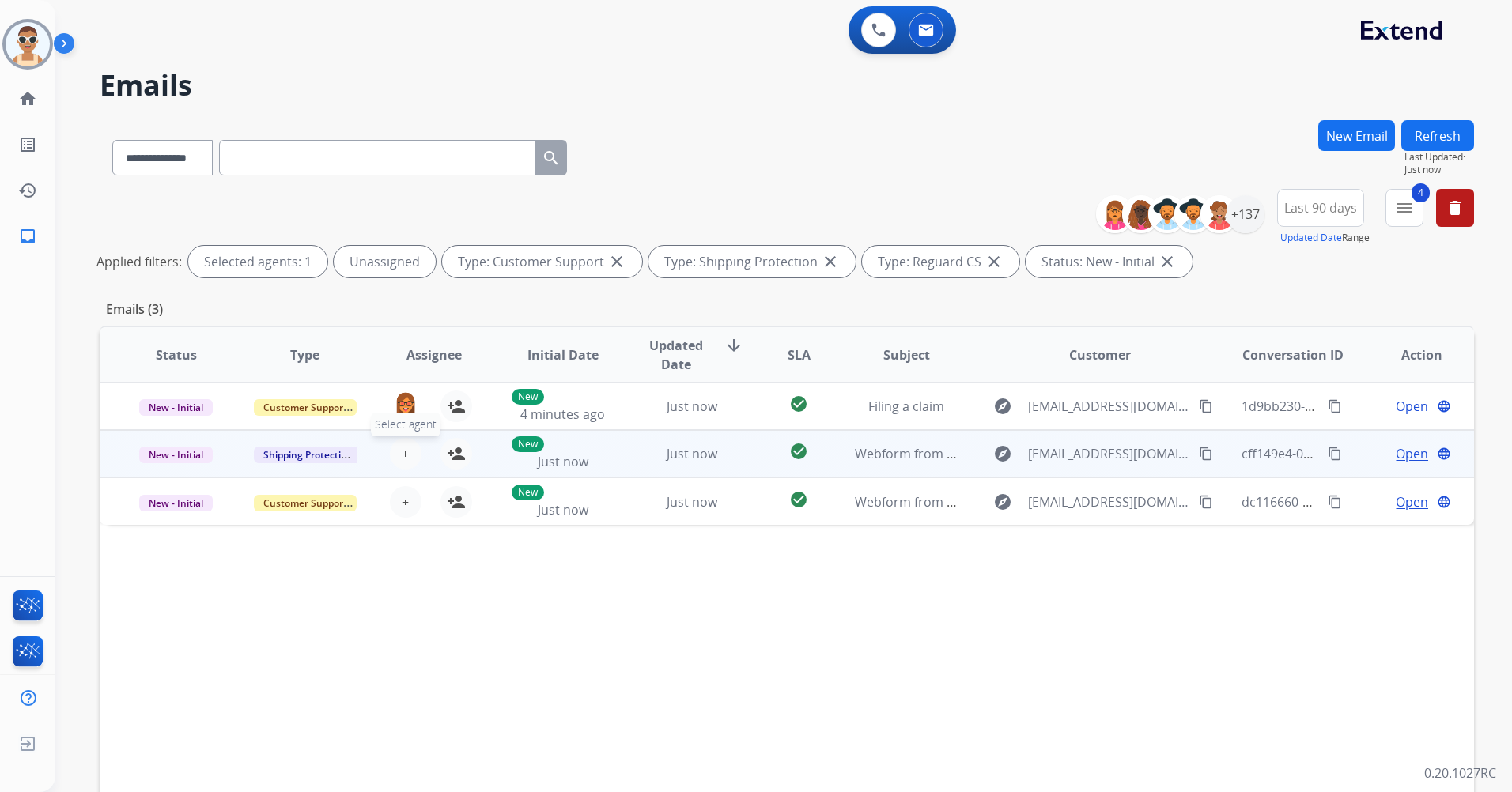
click at [403, 455] on span "+" at bounding box center [405, 454] width 7 height 19
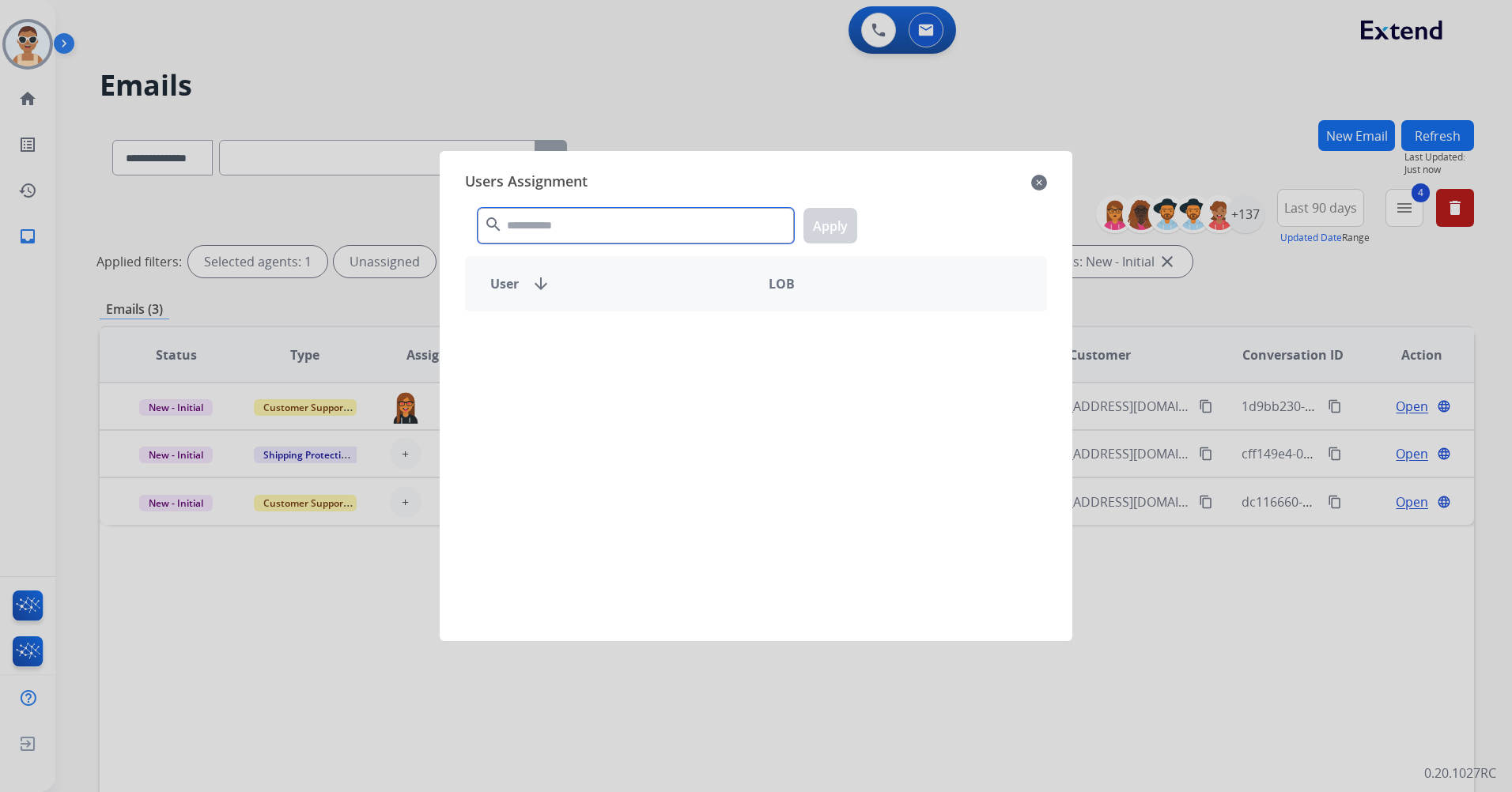
click at [639, 226] on input "text" at bounding box center [635, 226] width 316 height 35
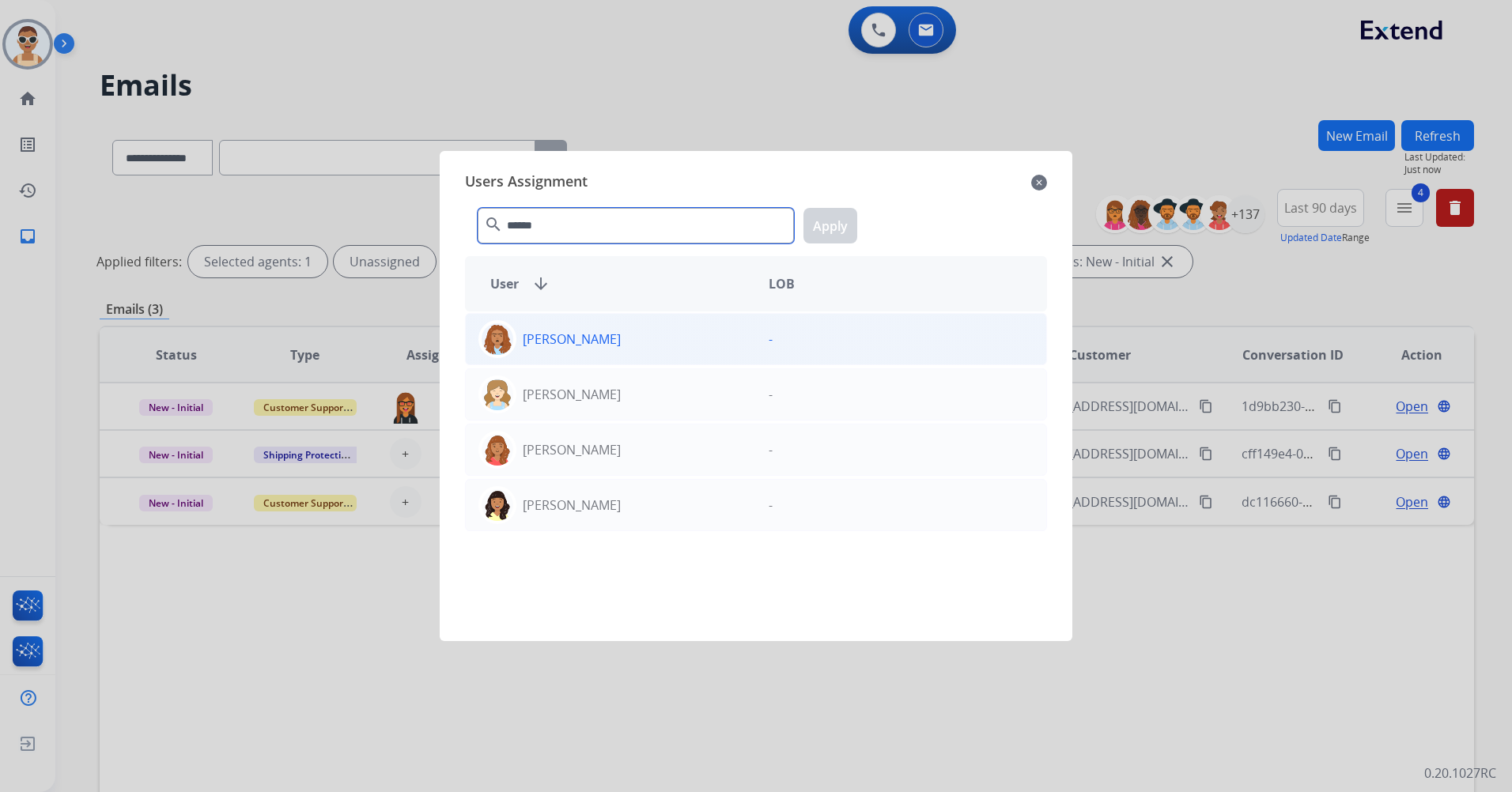
type input "******"
click at [659, 325] on div "[PERSON_NAME]" at bounding box center [611, 338] width 290 height 38
click at [827, 218] on button "Apply" at bounding box center [830, 226] width 54 height 35
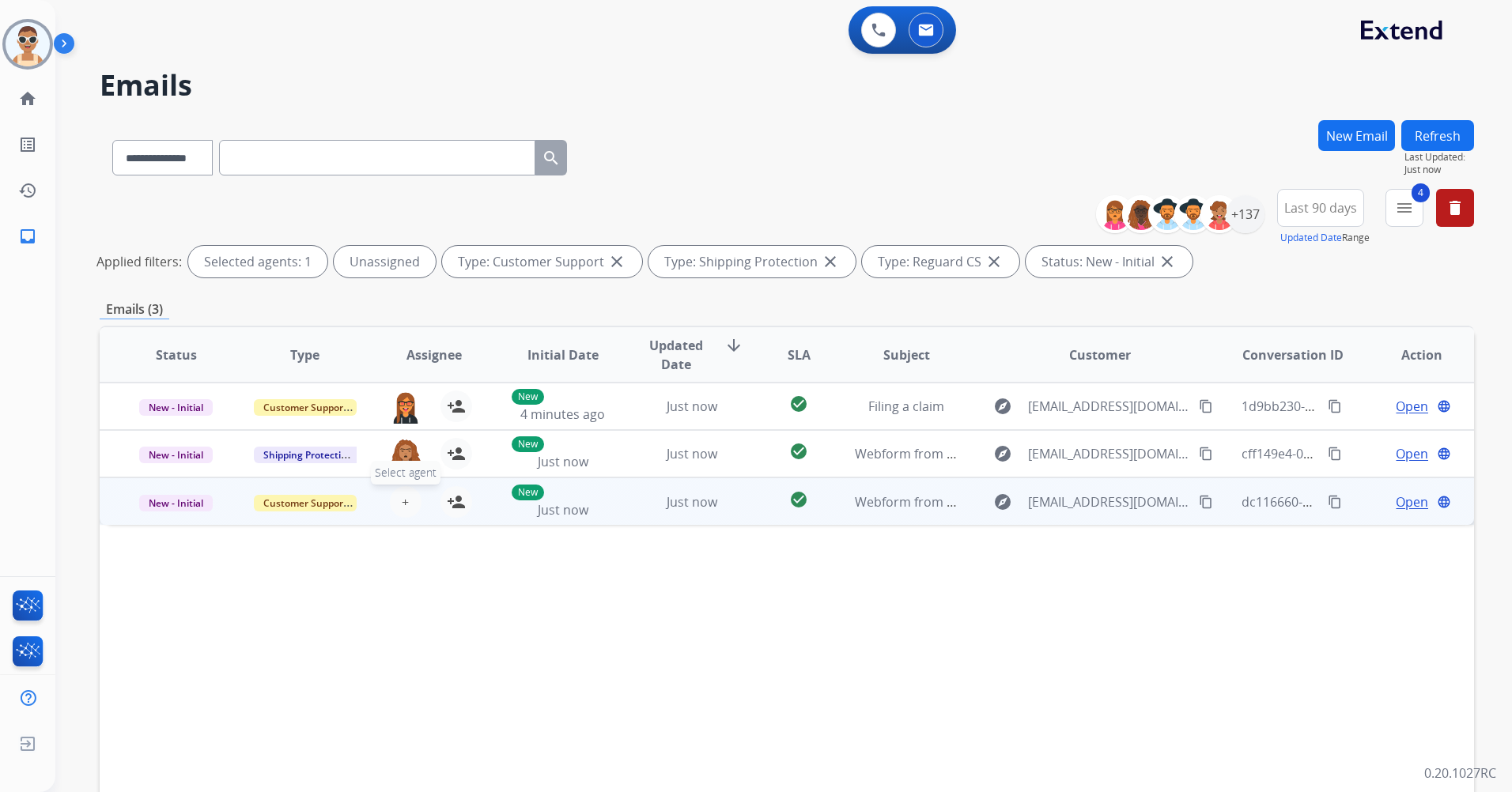
click at [406, 505] on button "+ Select agent" at bounding box center [405, 502] width 32 height 32
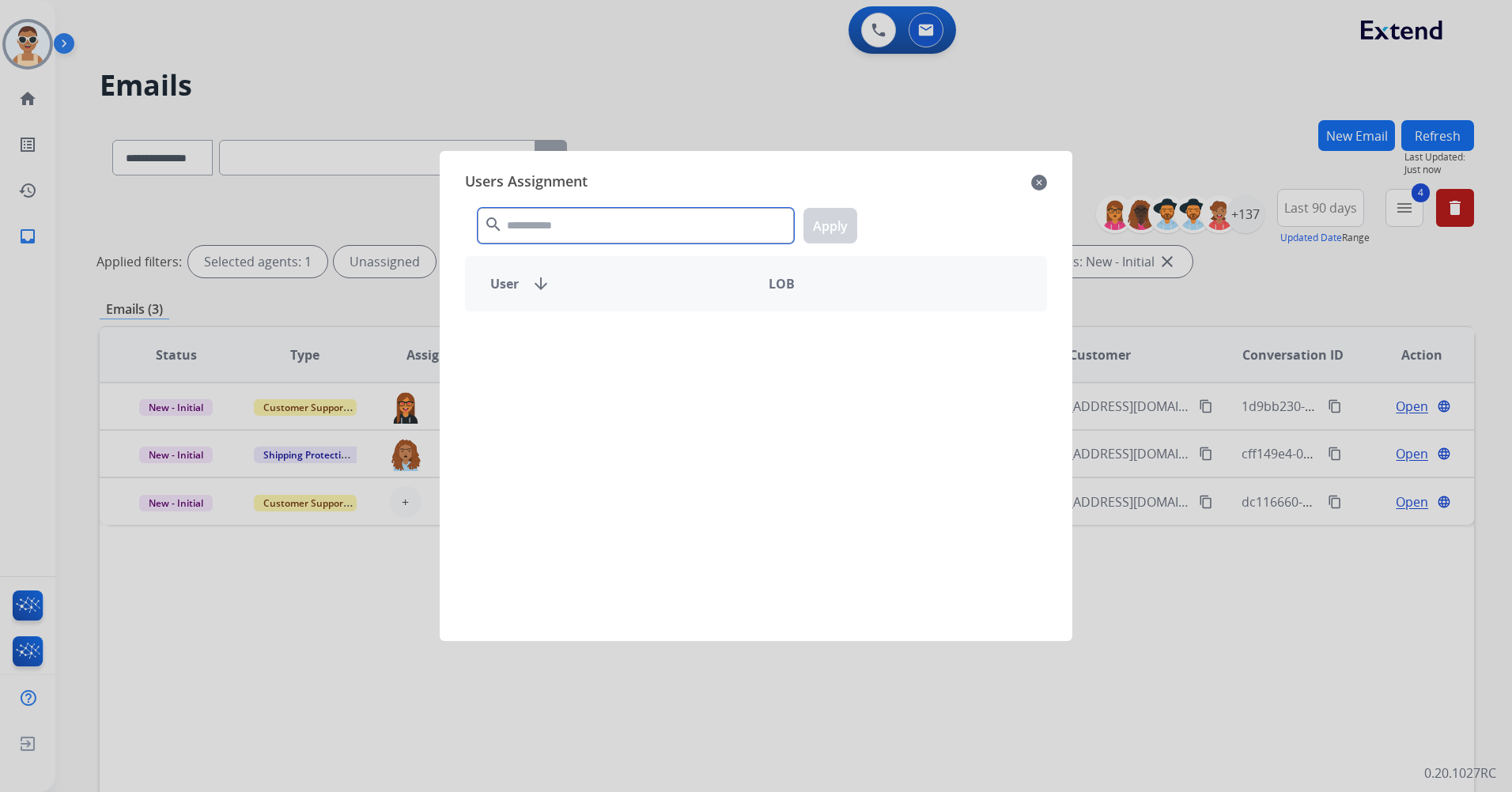
click at [549, 218] on input "text" at bounding box center [635, 226] width 316 height 35
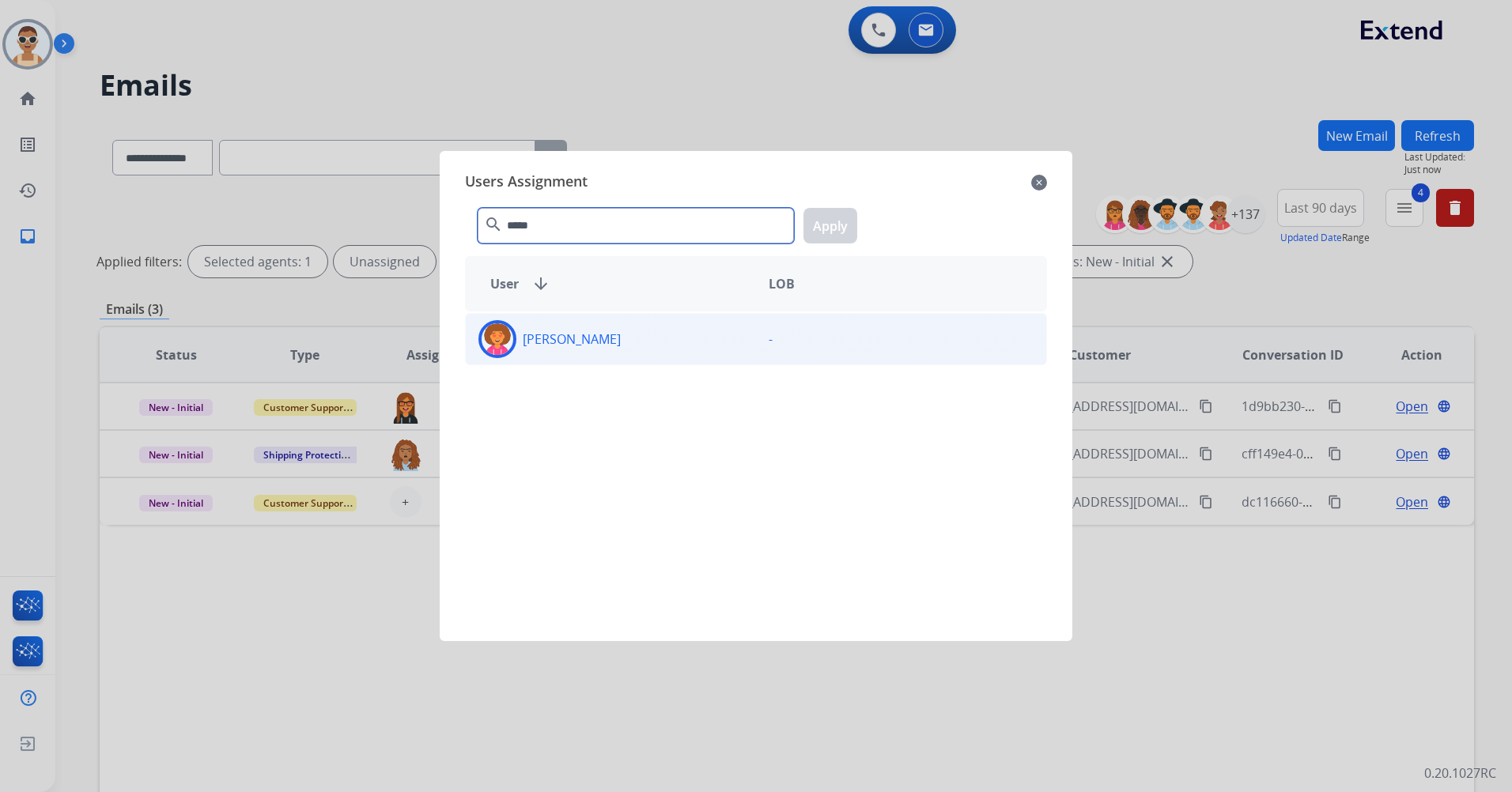
type input "*****"
click at [646, 361] on div "[PERSON_NAME] -" at bounding box center [756, 338] width 582 height 52
click at [809, 232] on button "Apply" at bounding box center [830, 226] width 54 height 35
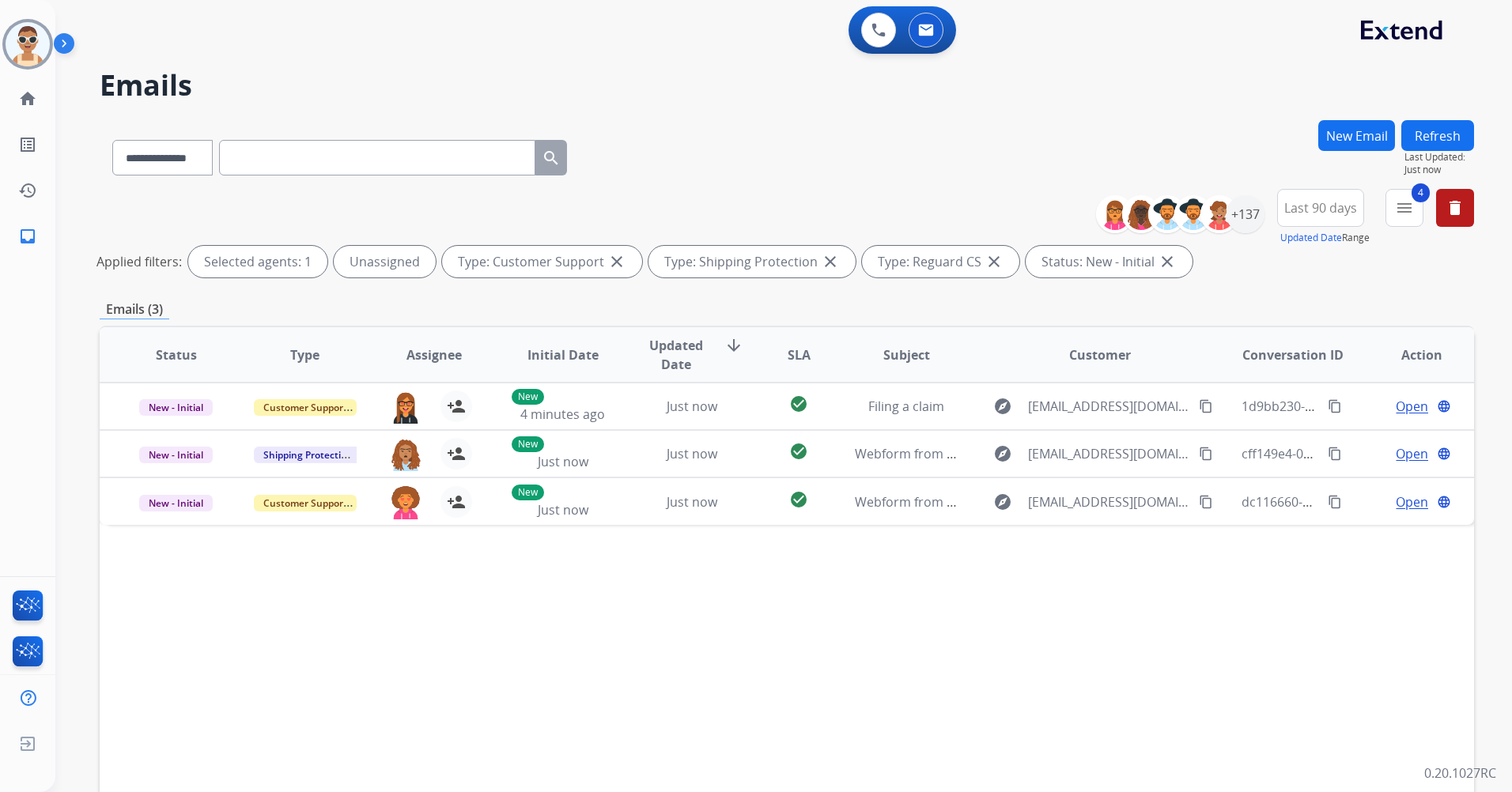
click at [1429, 136] on button "Refresh" at bounding box center [1437, 135] width 73 height 31
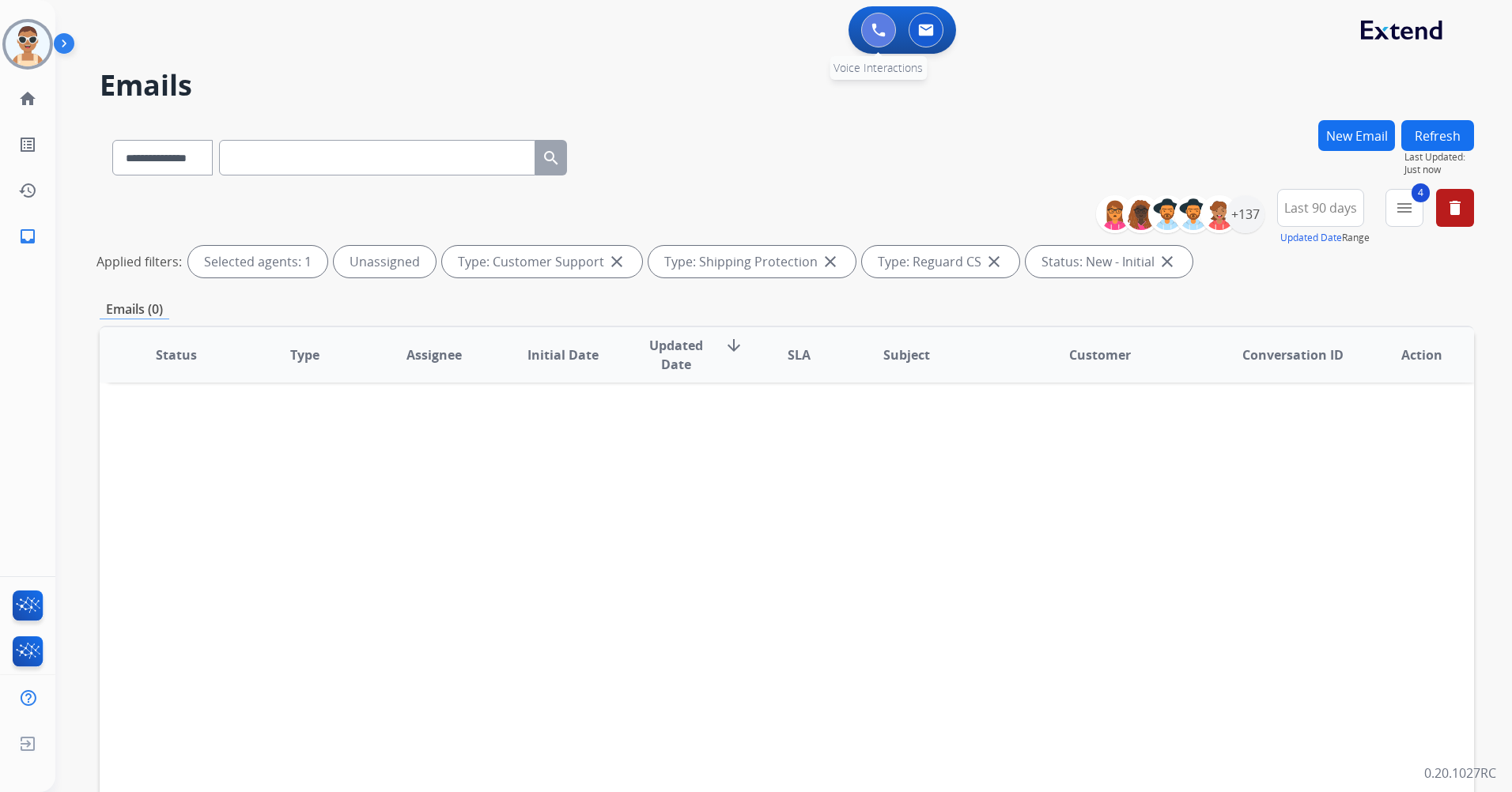
click at [878, 32] on img at bounding box center [878, 30] width 14 height 14
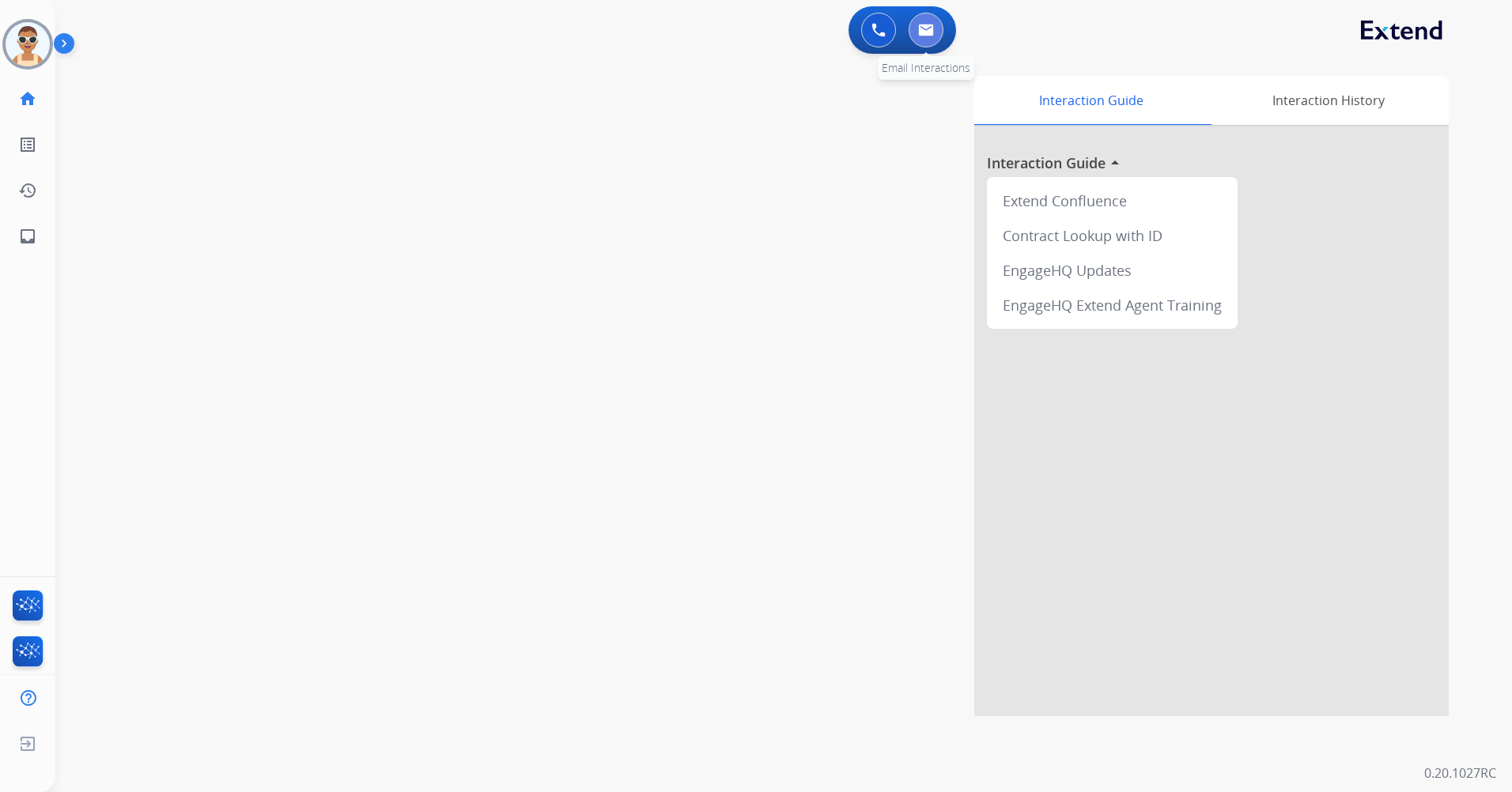
click at [921, 26] on img at bounding box center [926, 30] width 16 height 12
select select "**********"
